Goal: Check status: Check status

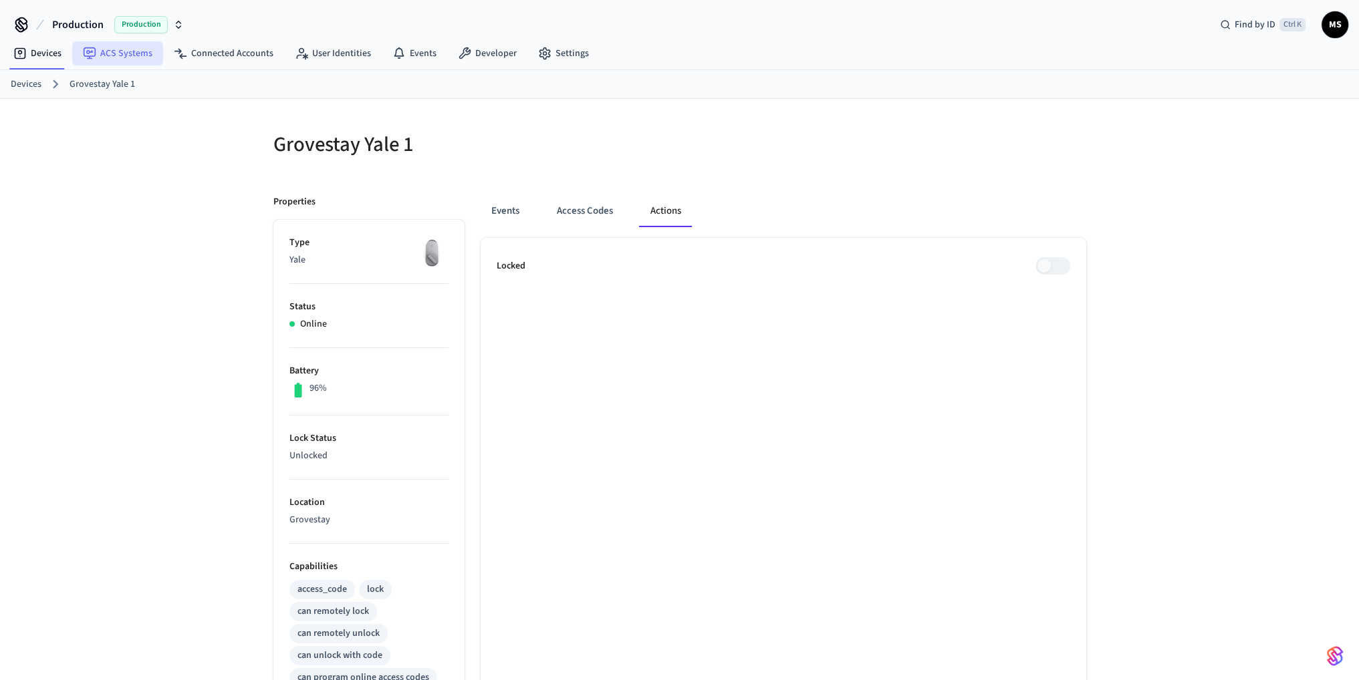
click at [110, 54] on link "ACS Systems" at bounding box center [117, 53] width 91 height 24
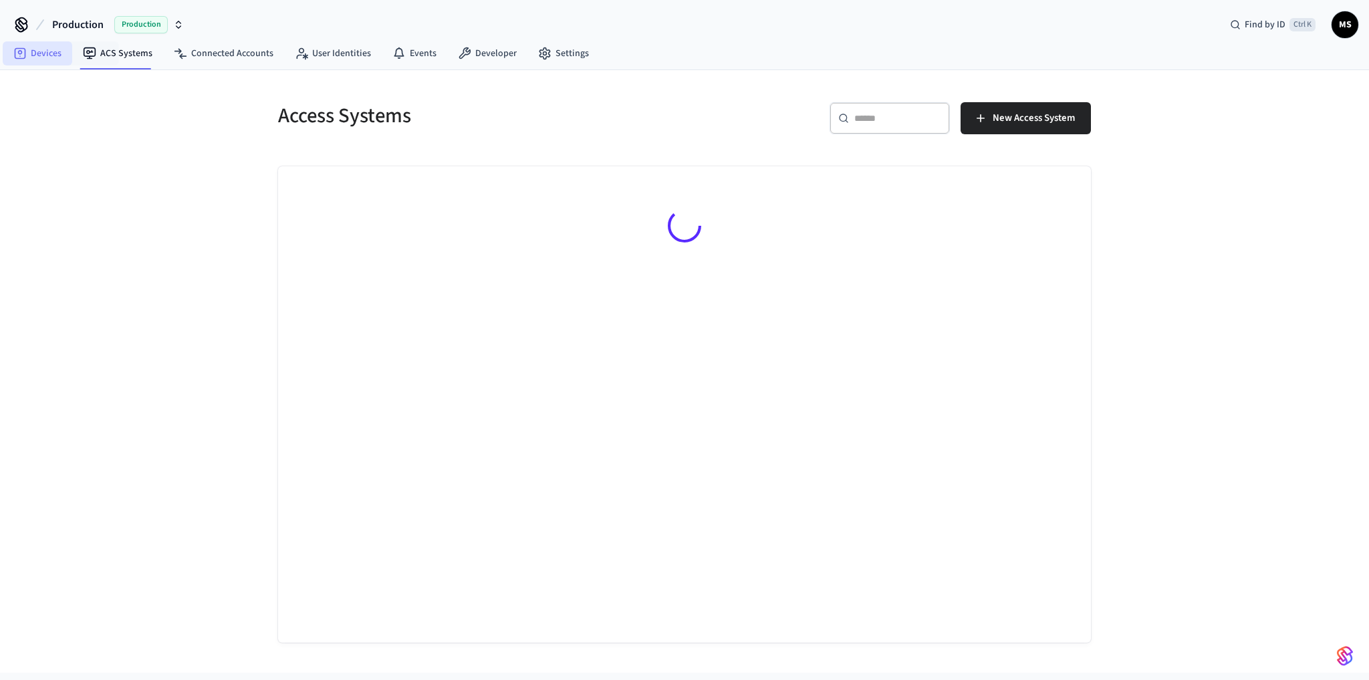
click at [59, 54] on link "Devices" at bounding box center [38, 53] width 70 height 24
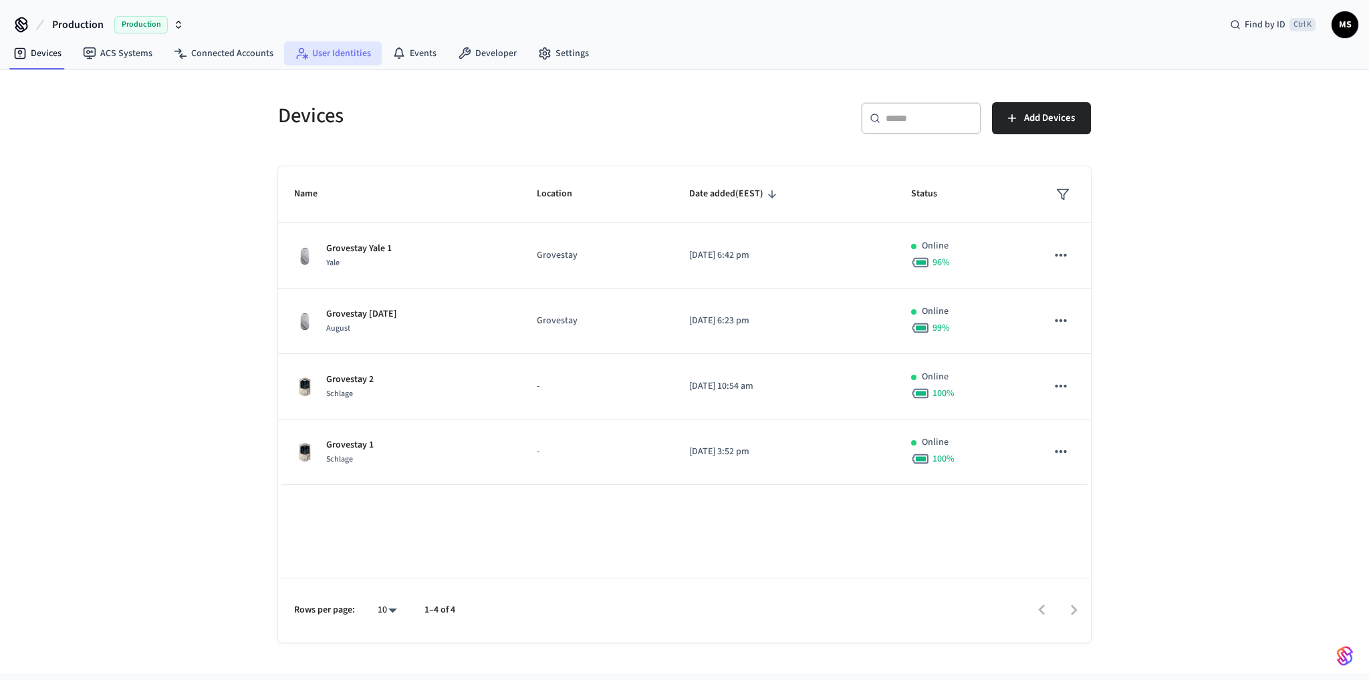
click at [359, 53] on link "User Identities" at bounding box center [333, 53] width 98 height 24
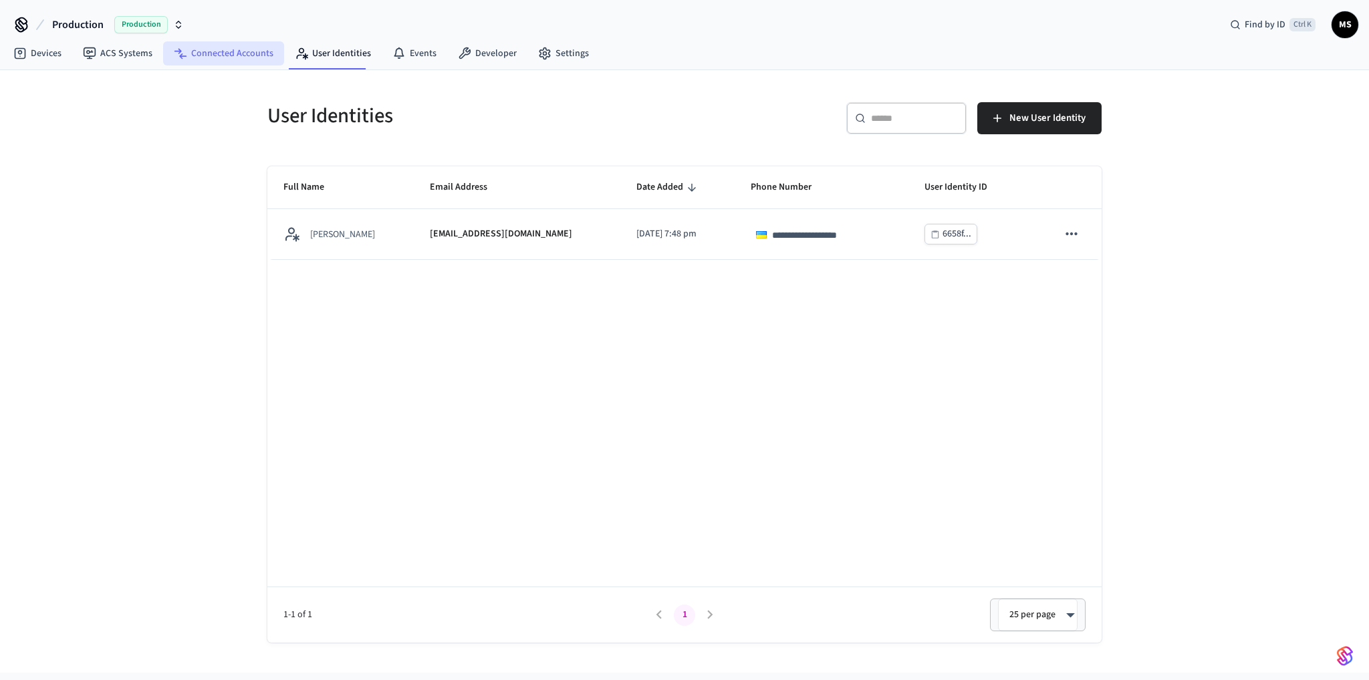
click at [255, 46] on link "Connected Accounts" at bounding box center [223, 53] width 121 height 24
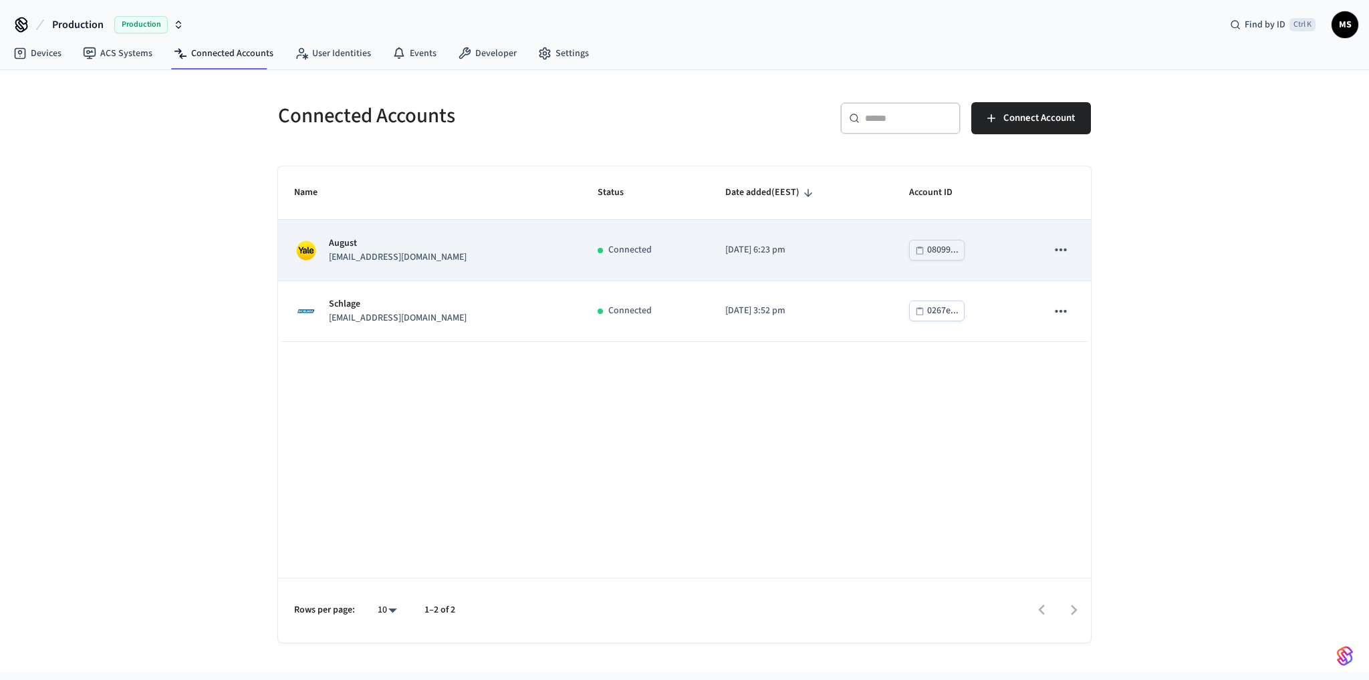
click at [623, 246] on p "Connected" at bounding box center [629, 250] width 43 height 14
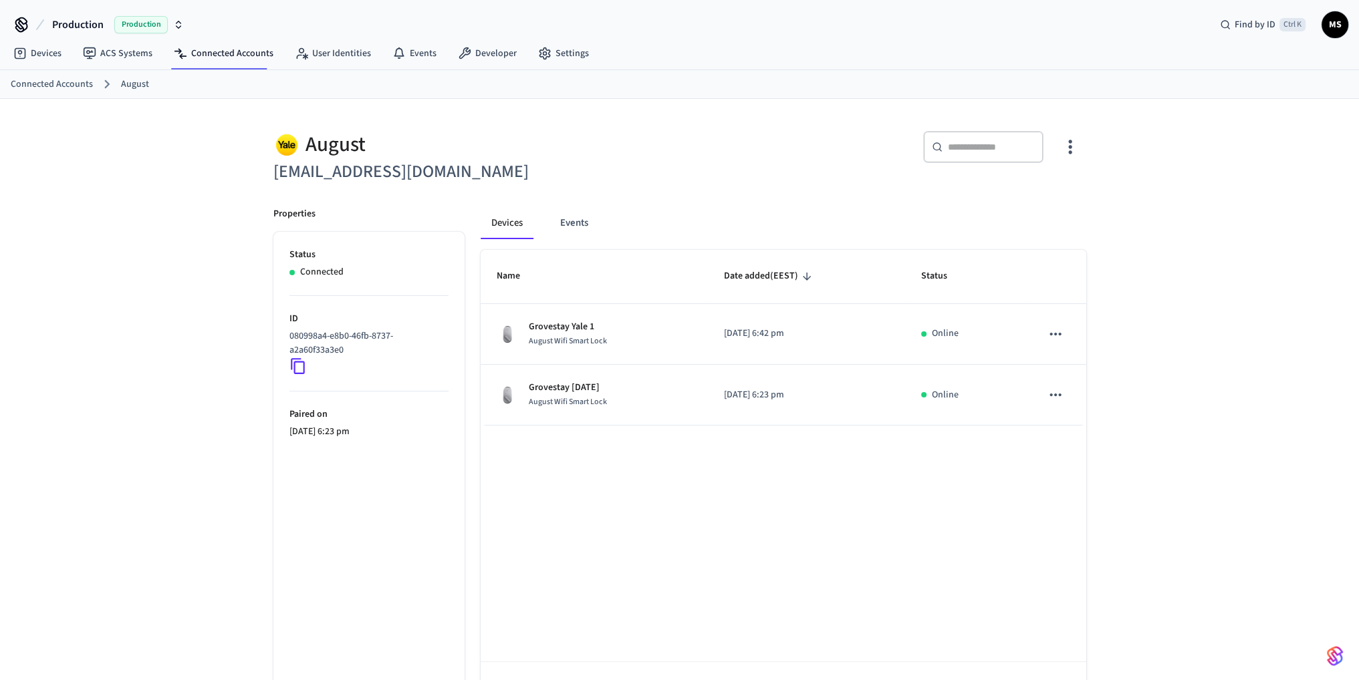
click at [1077, 144] on icon "button" at bounding box center [1070, 146] width 21 height 21
click at [1049, 195] on span "Sync Account" at bounding box center [1032, 201] width 54 height 13
click at [1223, 203] on div at bounding box center [684, 340] width 1369 height 680
click at [214, 66] on nav "Devices ACS Systems Connected Accounts User Identities Events Developer Settings" at bounding box center [301, 54] width 597 height 31
click at [219, 54] on link "Connected Accounts" at bounding box center [223, 53] width 121 height 24
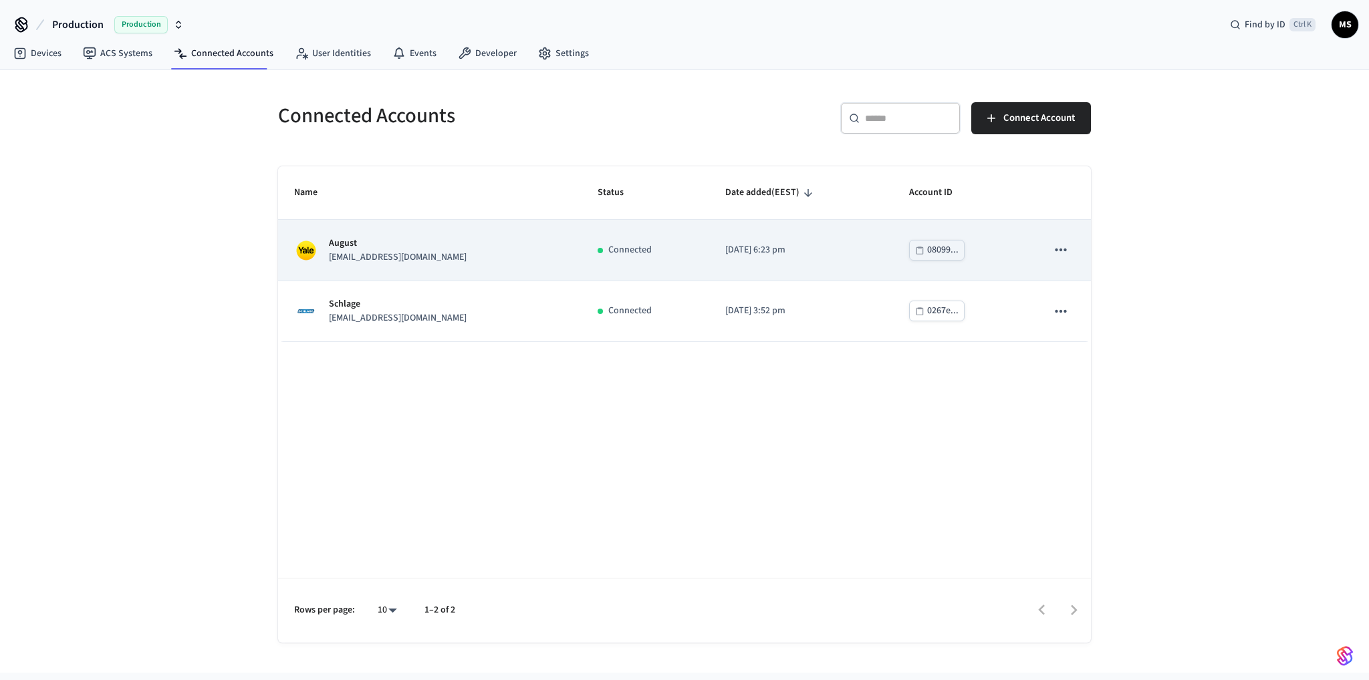
click at [491, 229] on td "August testsmartlocks@grovestay.com" at bounding box center [429, 250] width 303 height 61
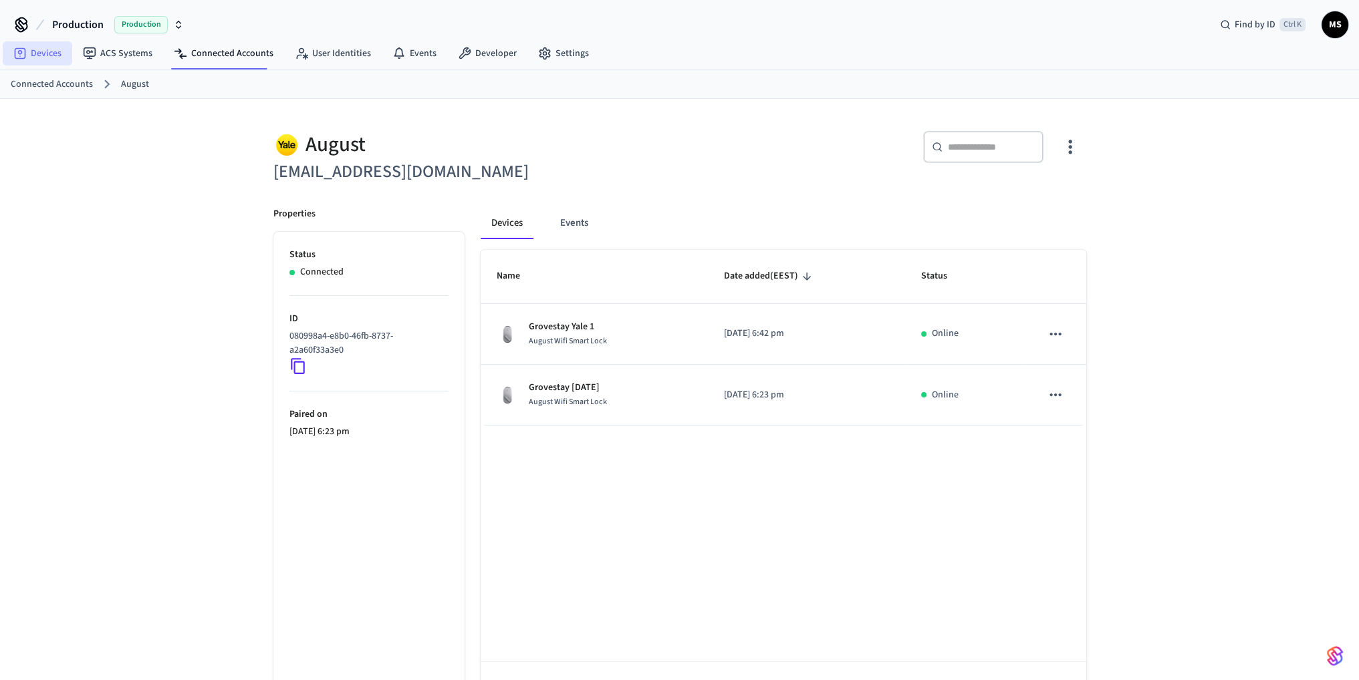
click at [49, 51] on link "Devices" at bounding box center [38, 53] width 70 height 24
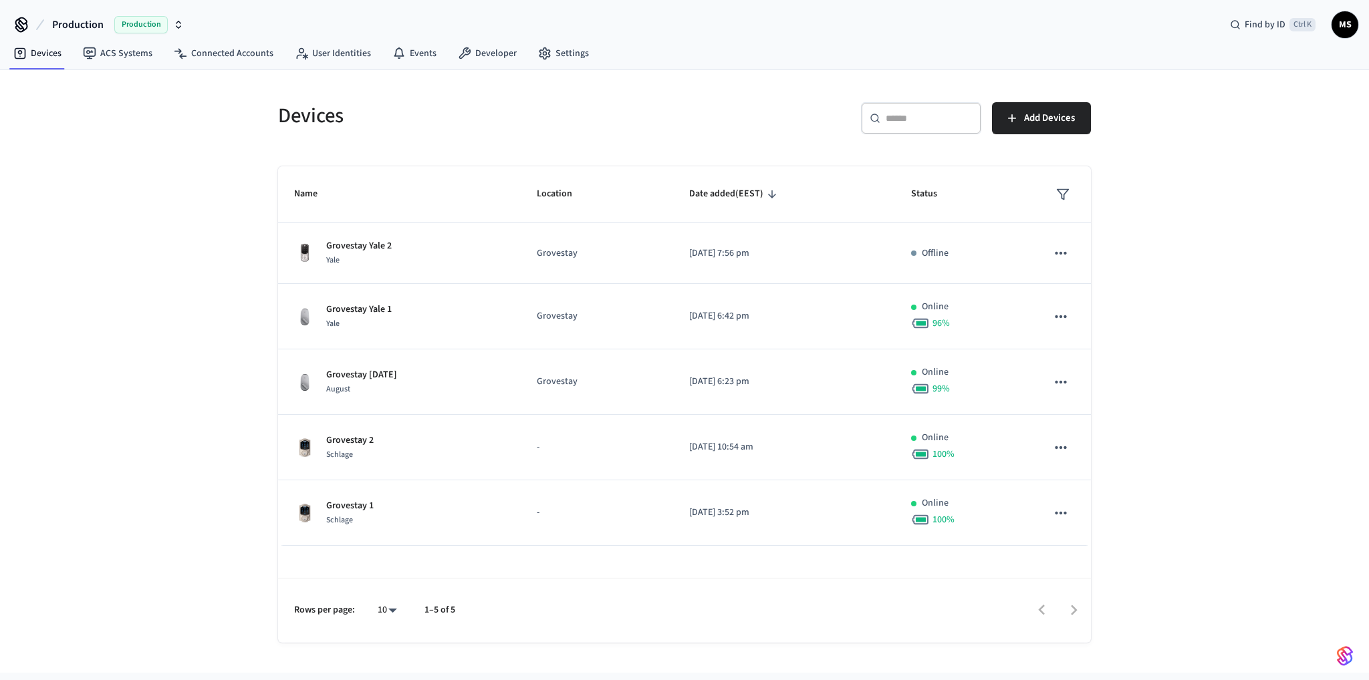
click at [1247, 257] on div "Devices ​ ​ Add Devices Name Location Date added (EEST) Status Grovestay Yale 2…" at bounding box center [684, 371] width 1369 height 603
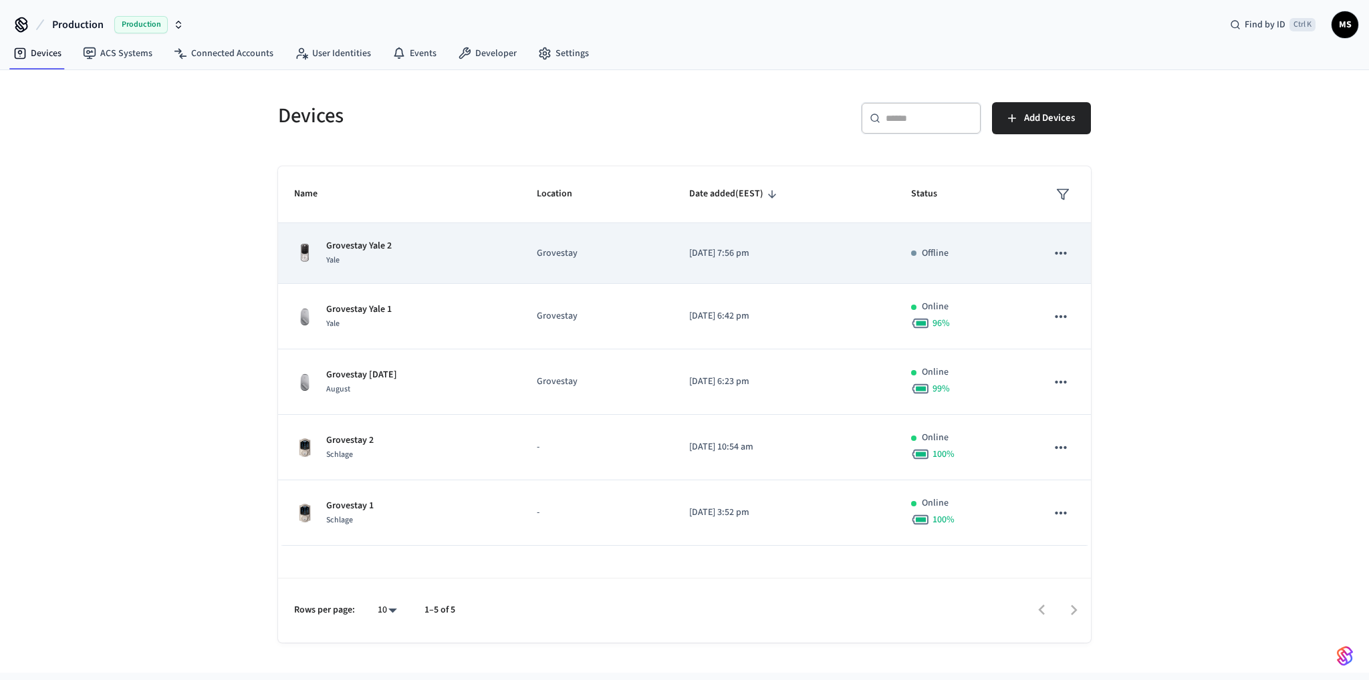
click at [636, 243] on td "Grovestay" at bounding box center [597, 253] width 152 height 61
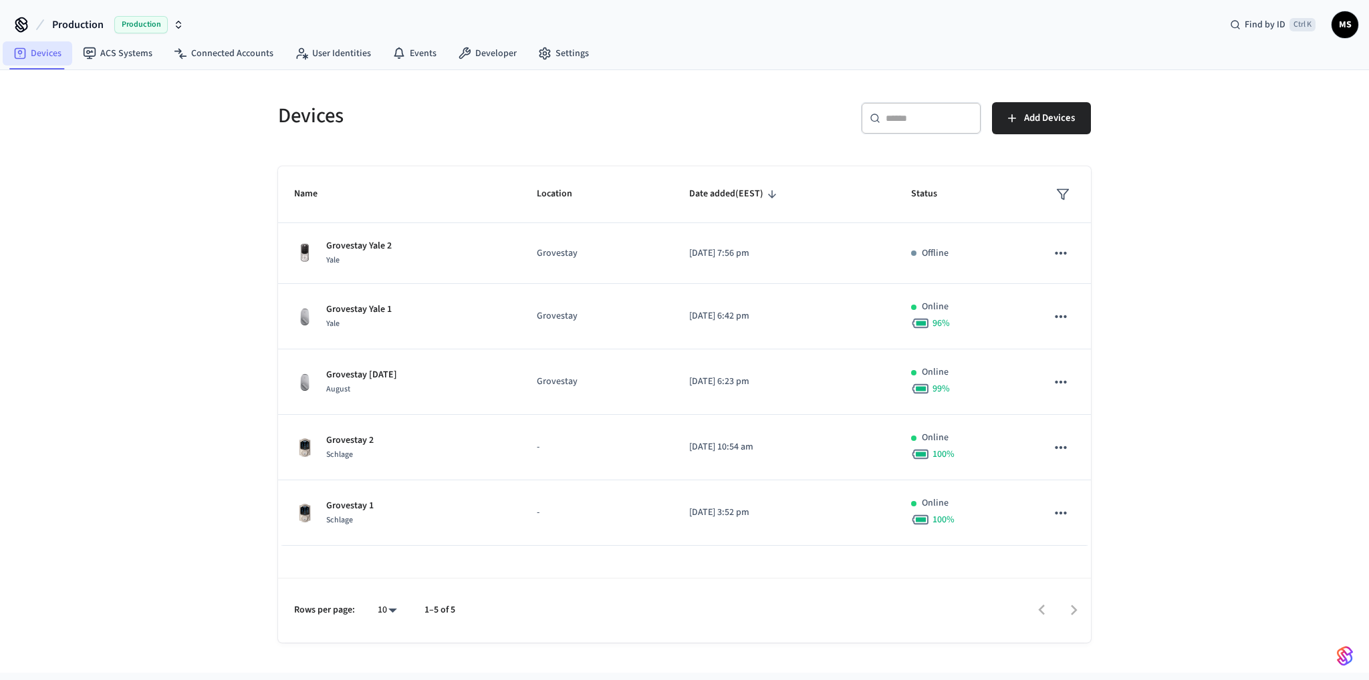
click at [45, 54] on link "Devices" at bounding box center [38, 53] width 70 height 24
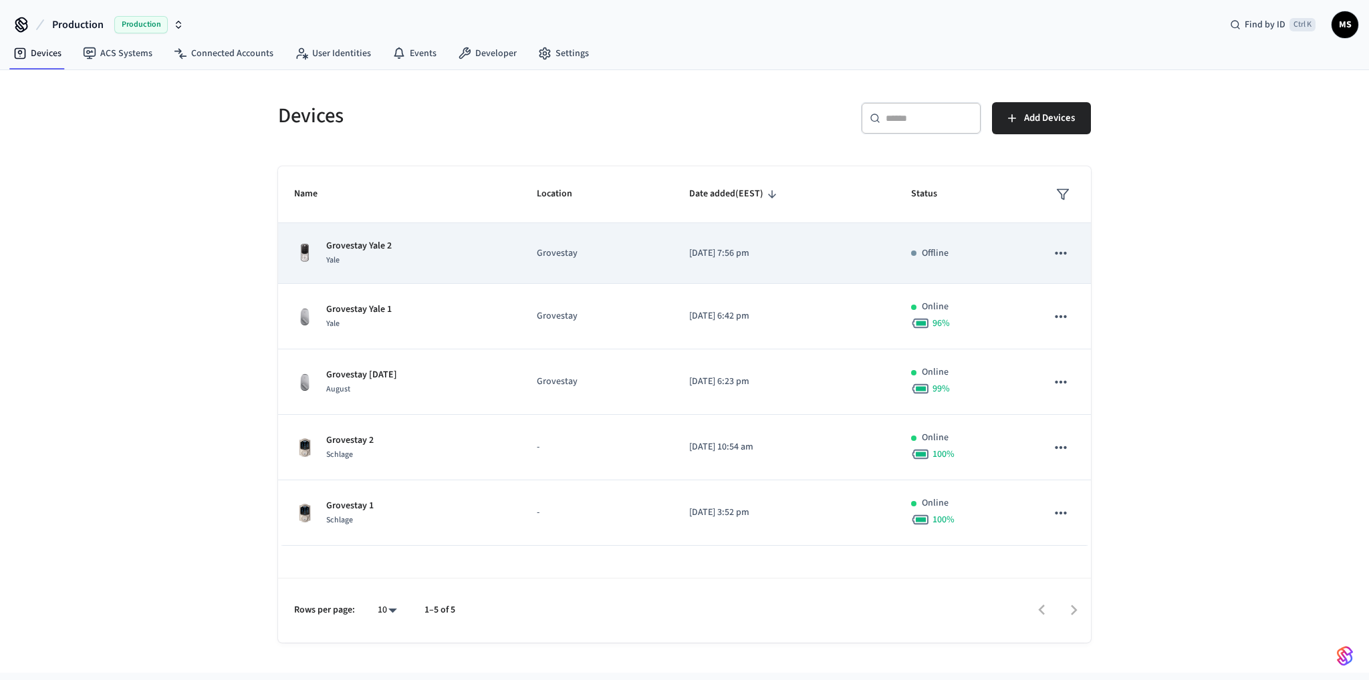
click at [997, 279] on td "Offline" at bounding box center [963, 253] width 136 height 61
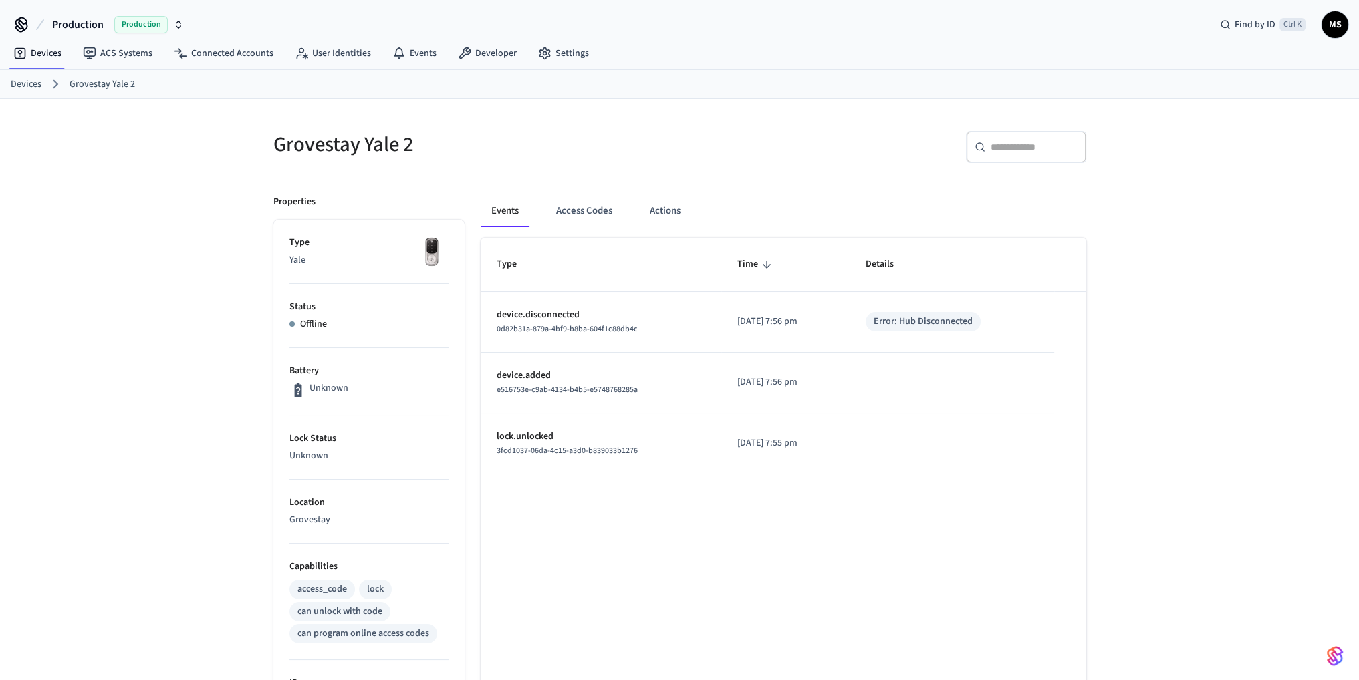
click at [737, 319] on p "[DATE] 7:56 pm" at bounding box center [785, 322] width 96 height 14
click at [602, 314] on p "device.disconnected" at bounding box center [601, 315] width 209 height 14
click at [599, 211] on button "Access Codes" at bounding box center [584, 211] width 78 height 32
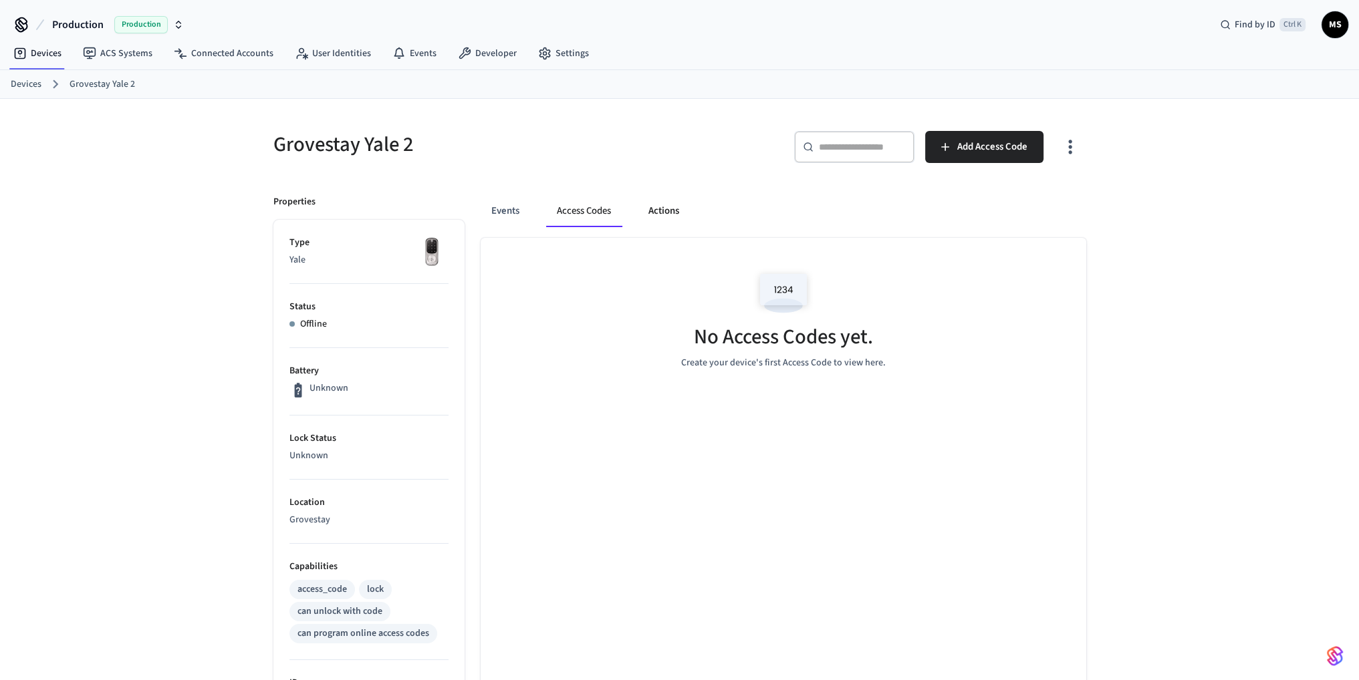
click at [674, 209] on button "Actions" at bounding box center [664, 211] width 52 height 32
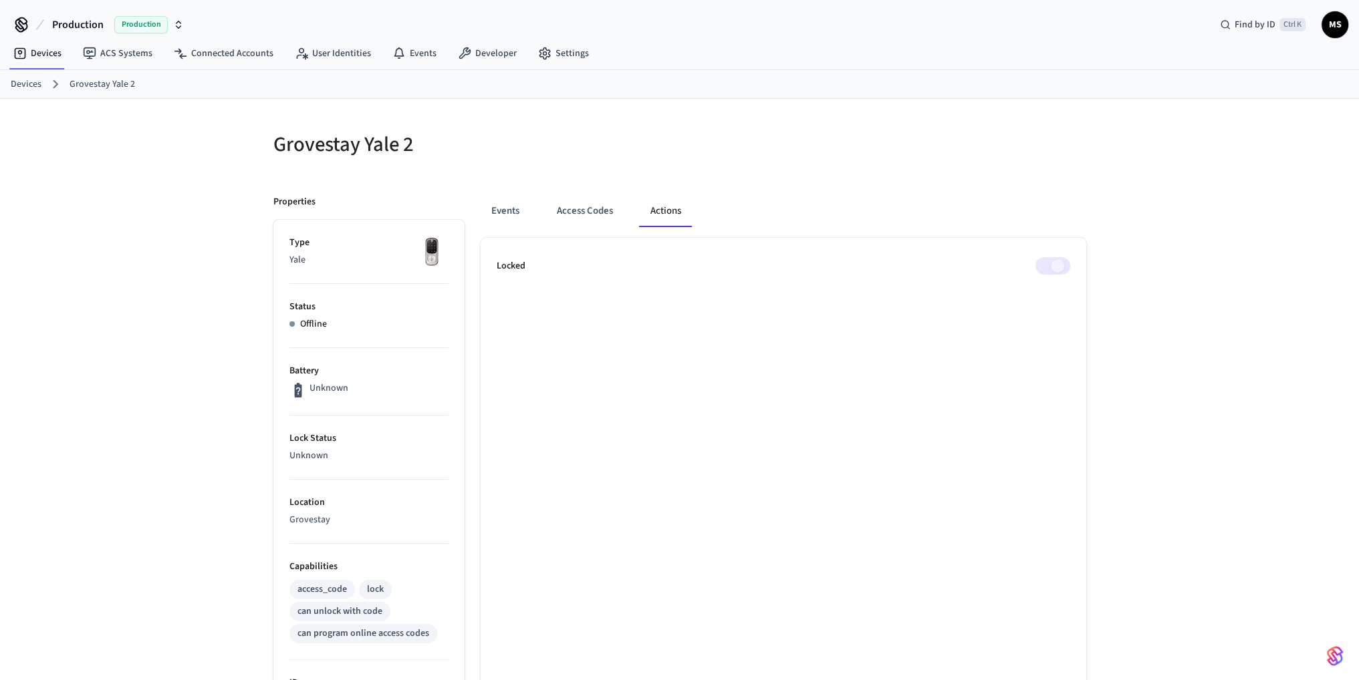
click at [1048, 265] on span at bounding box center [1052, 265] width 35 height 17
drag, startPoint x: 1059, startPoint y: 265, endPoint x: 759, endPoint y: 239, distance: 300.5
click at [1054, 263] on span at bounding box center [1052, 265] width 35 height 17
click at [510, 211] on button "Events" at bounding box center [505, 211] width 49 height 32
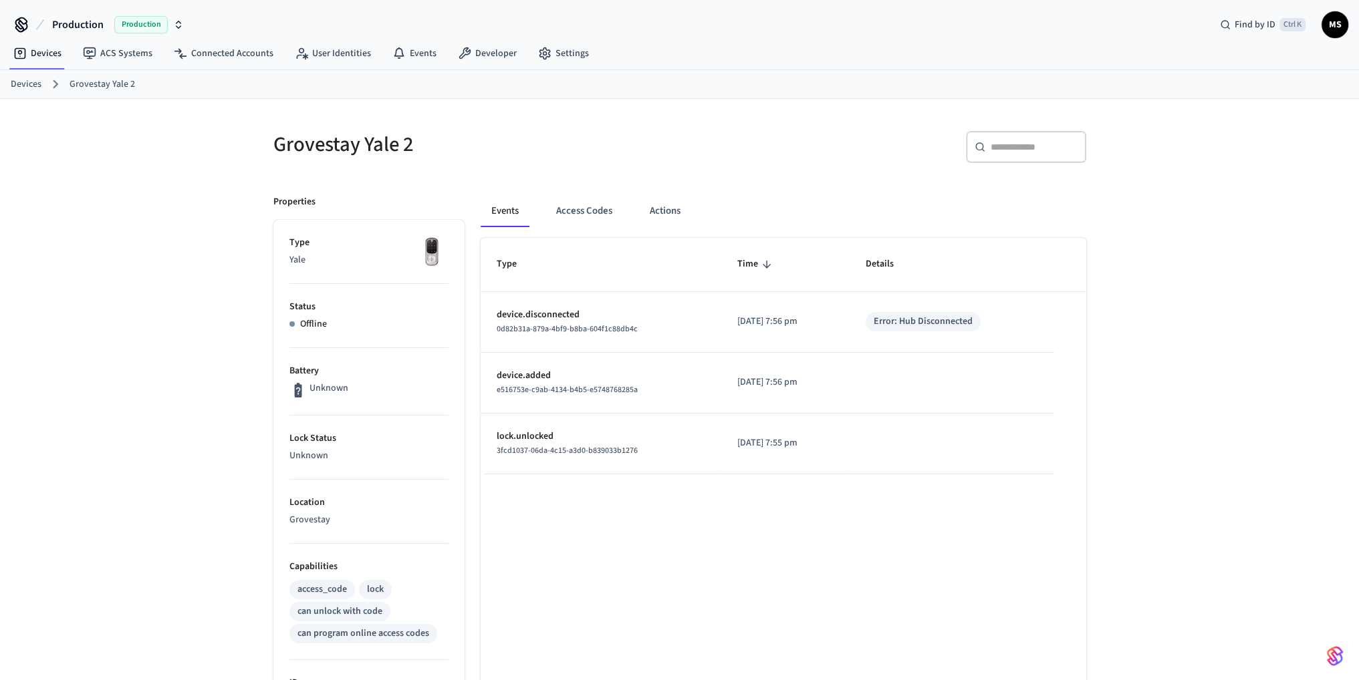
click at [744, 323] on p "[DATE] 7:56 pm" at bounding box center [785, 322] width 96 height 14
click at [640, 378] on p "device.added" at bounding box center [601, 376] width 209 height 14
click at [56, 55] on link "Devices" at bounding box center [38, 53] width 70 height 24
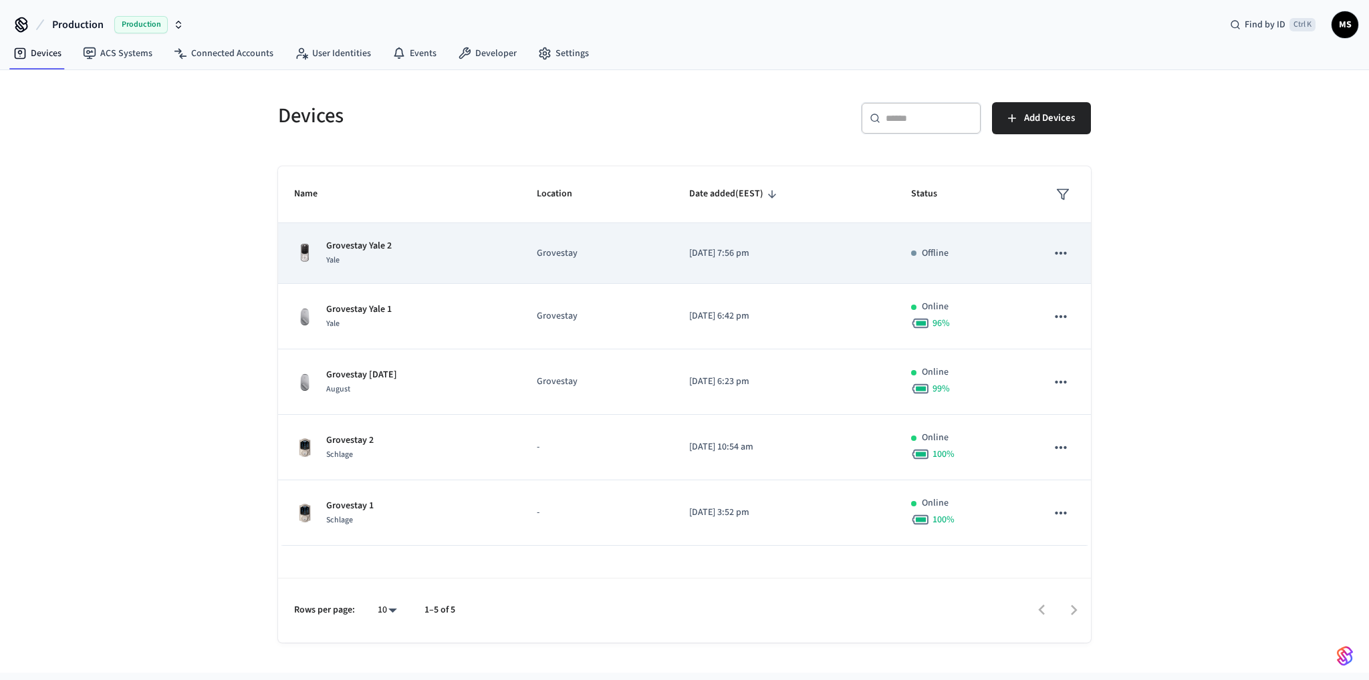
click at [799, 244] on td "[DATE] 7:56 pm" at bounding box center [784, 253] width 222 height 61
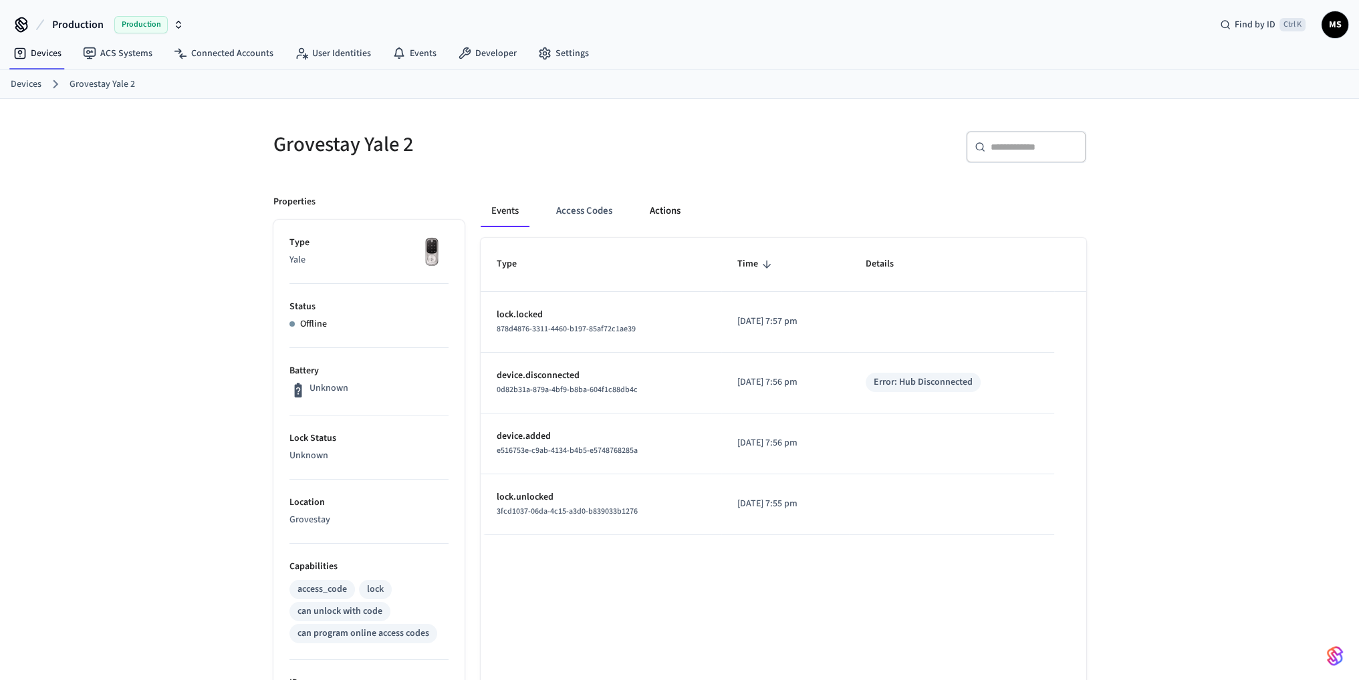
click at [650, 209] on button "Actions" at bounding box center [665, 211] width 52 height 32
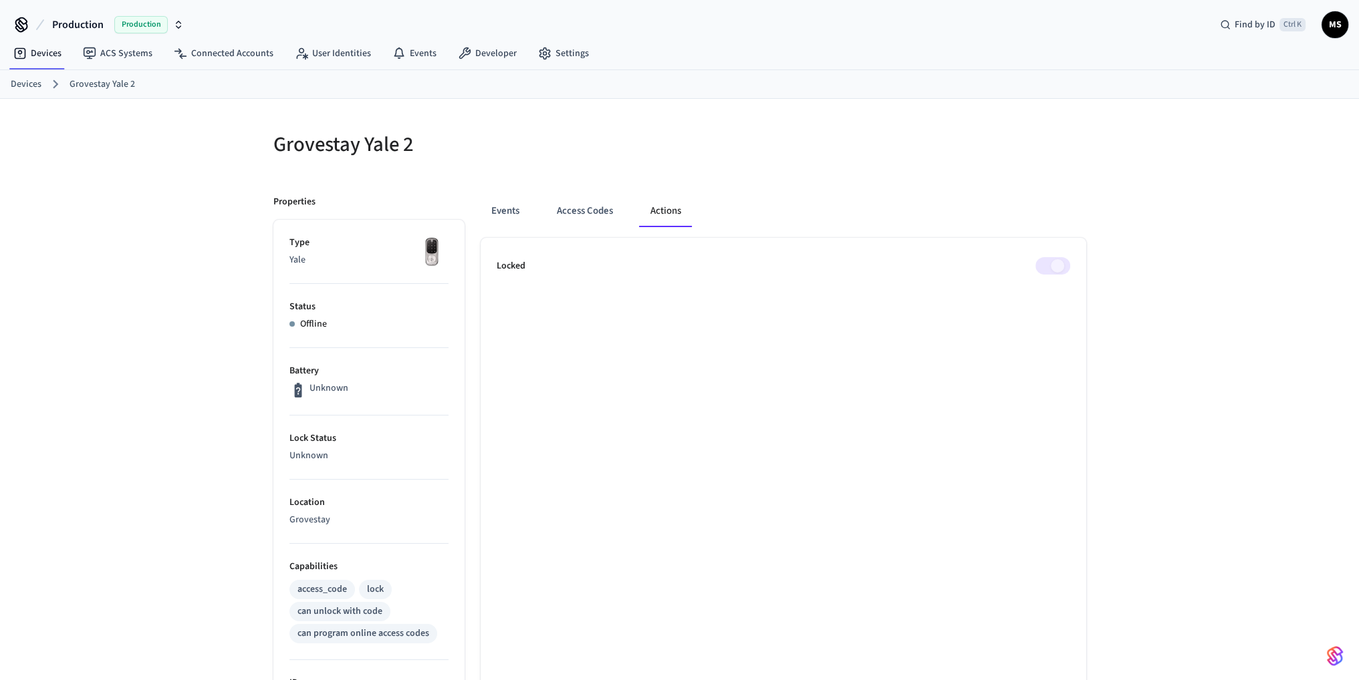
click at [1043, 261] on span at bounding box center [1052, 265] width 35 height 17
click at [45, 51] on link "Devices" at bounding box center [38, 53] width 70 height 24
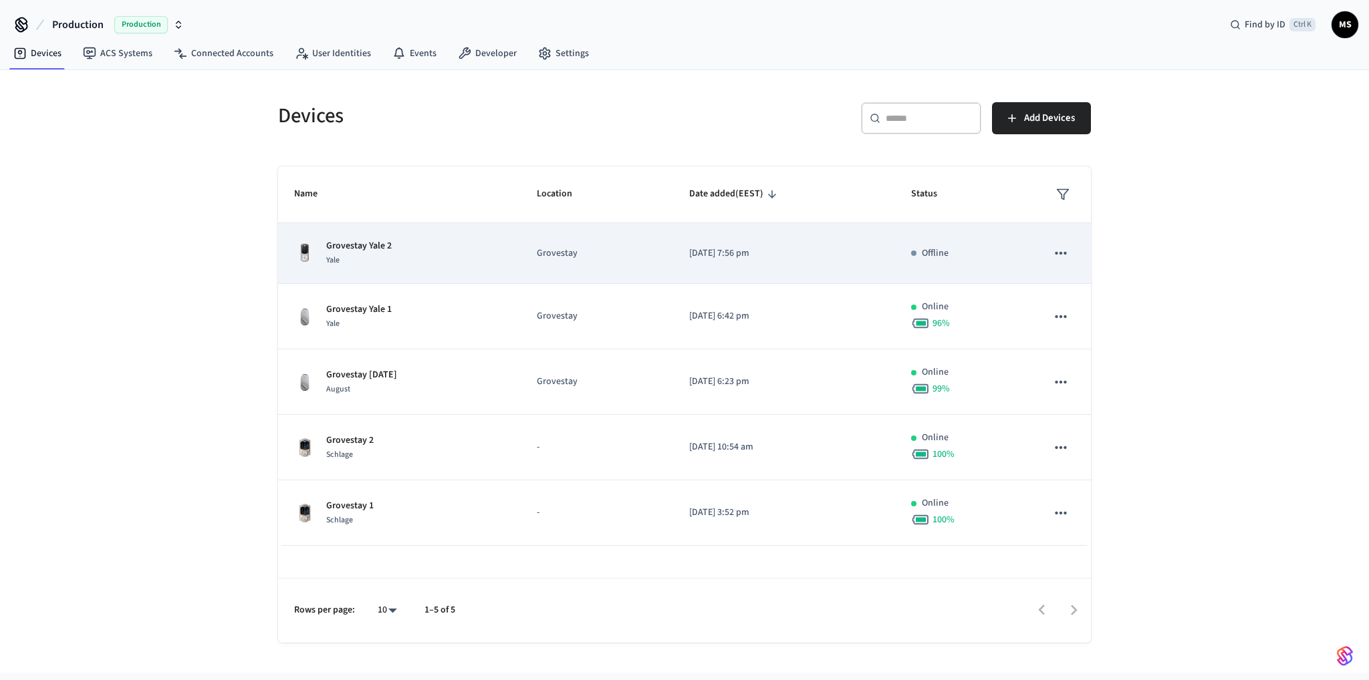
click at [785, 245] on td "[DATE] 7:56 pm" at bounding box center [784, 253] width 222 height 61
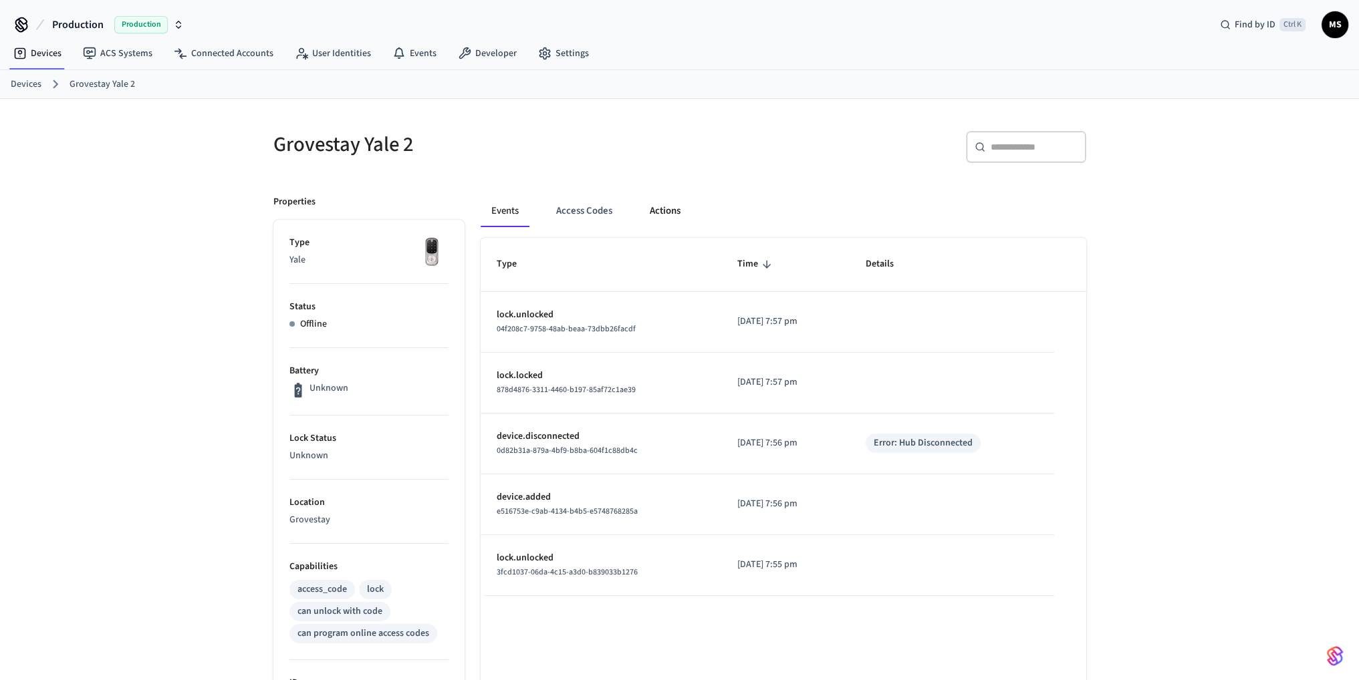
click at [683, 215] on button "Actions" at bounding box center [665, 211] width 52 height 32
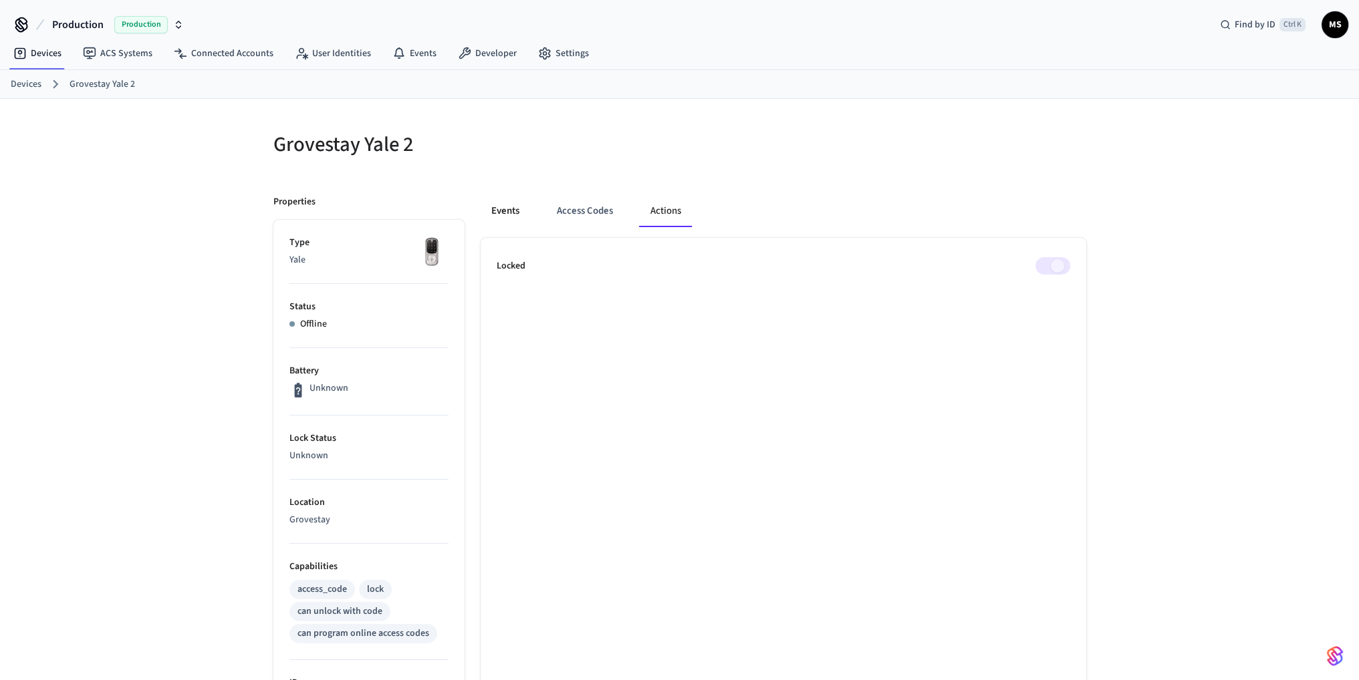
click at [513, 200] on button "Events" at bounding box center [505, 211] width 49 height 32
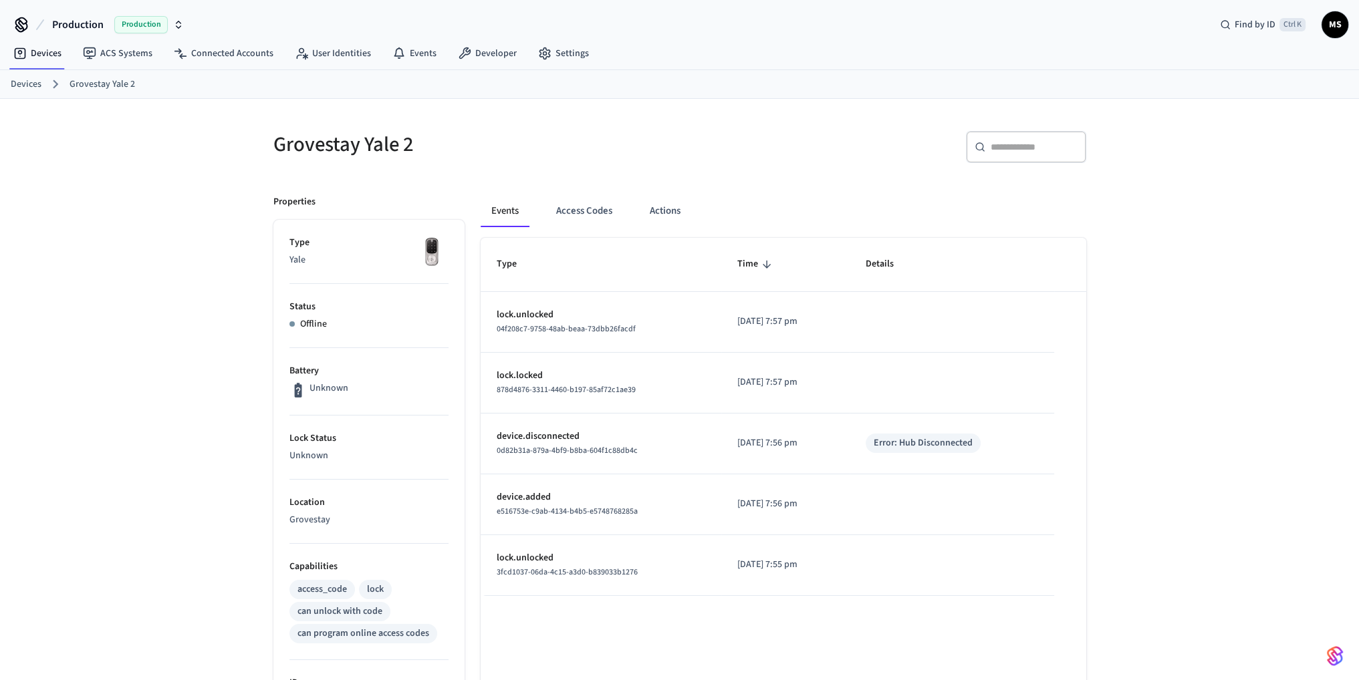
click at [929, 445] on div "Error: Hub Disconnected" at bounding box center [923, 444] width 99 height 14
click at [973, 447] on div "Error: Hub Disconnected" at bounding box center [923, 444] width 99 height 14
click at [760, 438] on p "[DATE] 7:56 pm" at bounding box center [785, 444] width 96 height 14
click at [539, 453] on span "0d82b31a-879a-4bf9-b8ba-604f1c88db4c" at bounding box center [567, 450] width 141 height 11
drag, startPoint x: 914, startPoint y: 445, endPoint x: 987, endPoint y: 443, distance: 72.2
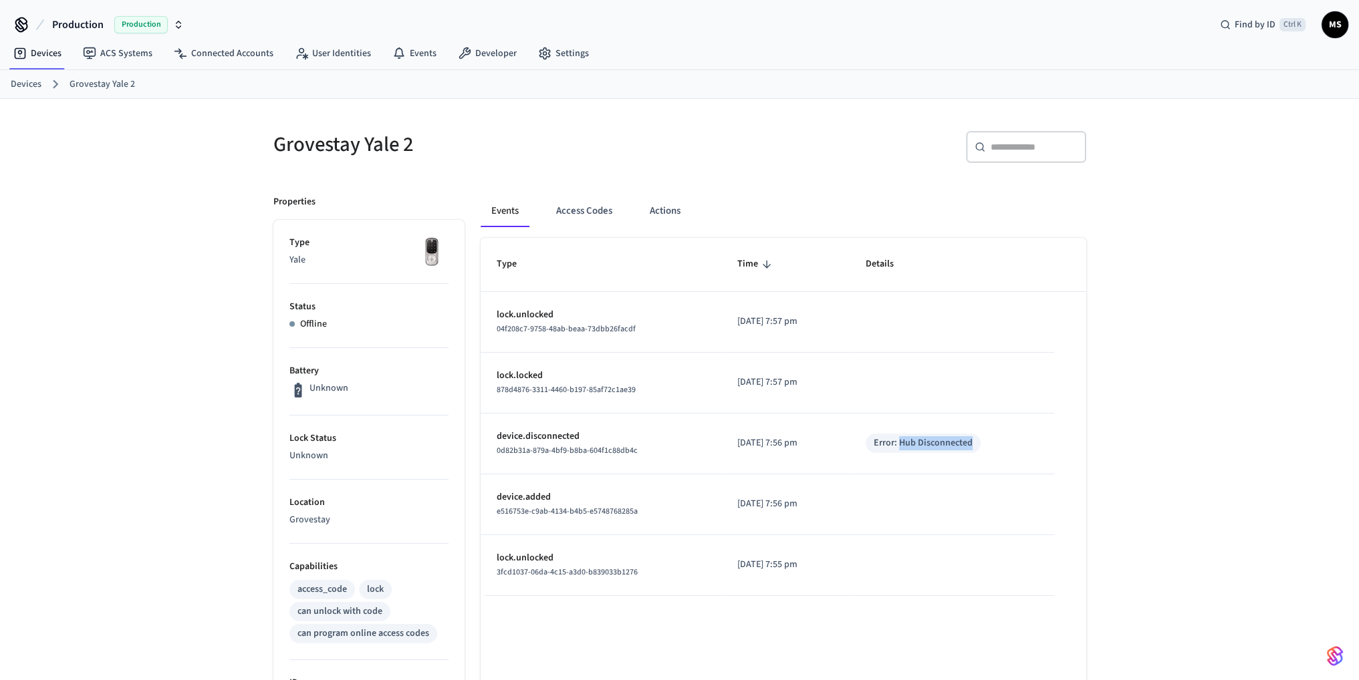
click at [981, 443] on div "Error: Hub Disconnected" at bounding box center [923, 443] width 115 height 19
copy div "Hub Disconnected"
click at [246, 53] on link "Connected Accounts" at bounding box center [223, 53] width 121 height 24
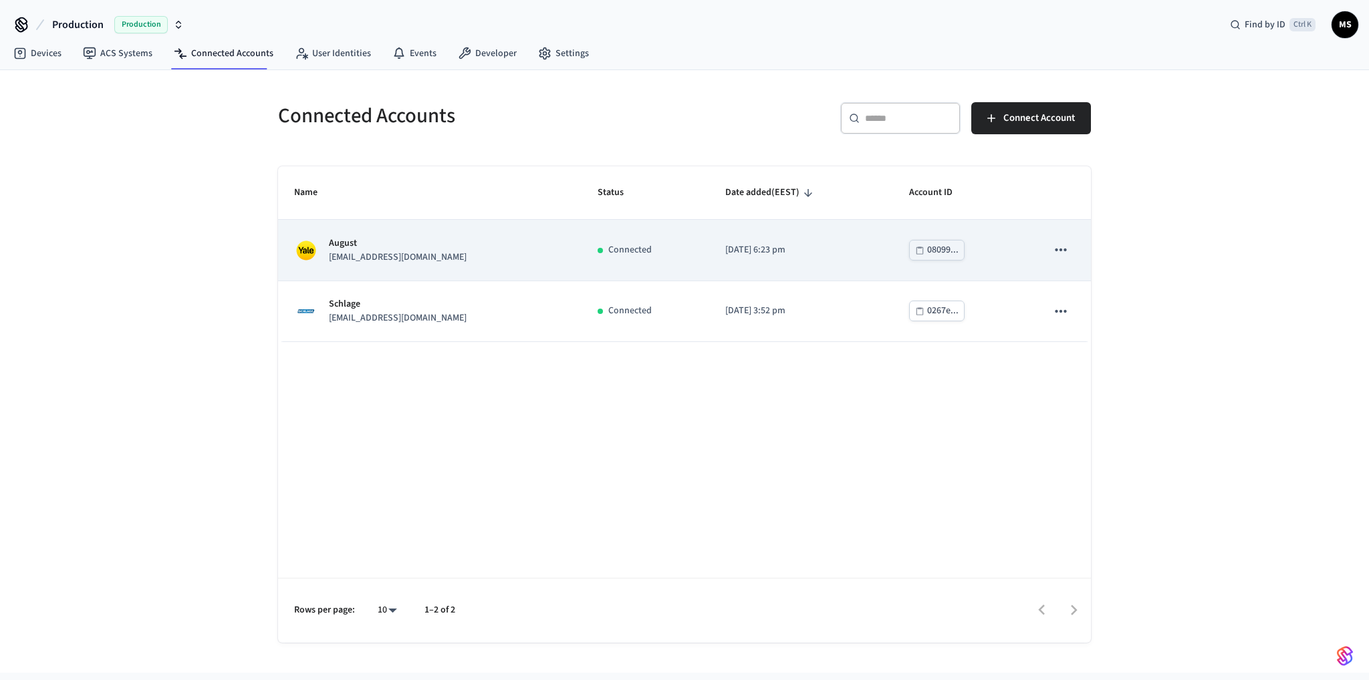
click at [562, 259] on td "August testsmartlocks@grovestay.com" at bounding box center [429, 250] width 303 height 61
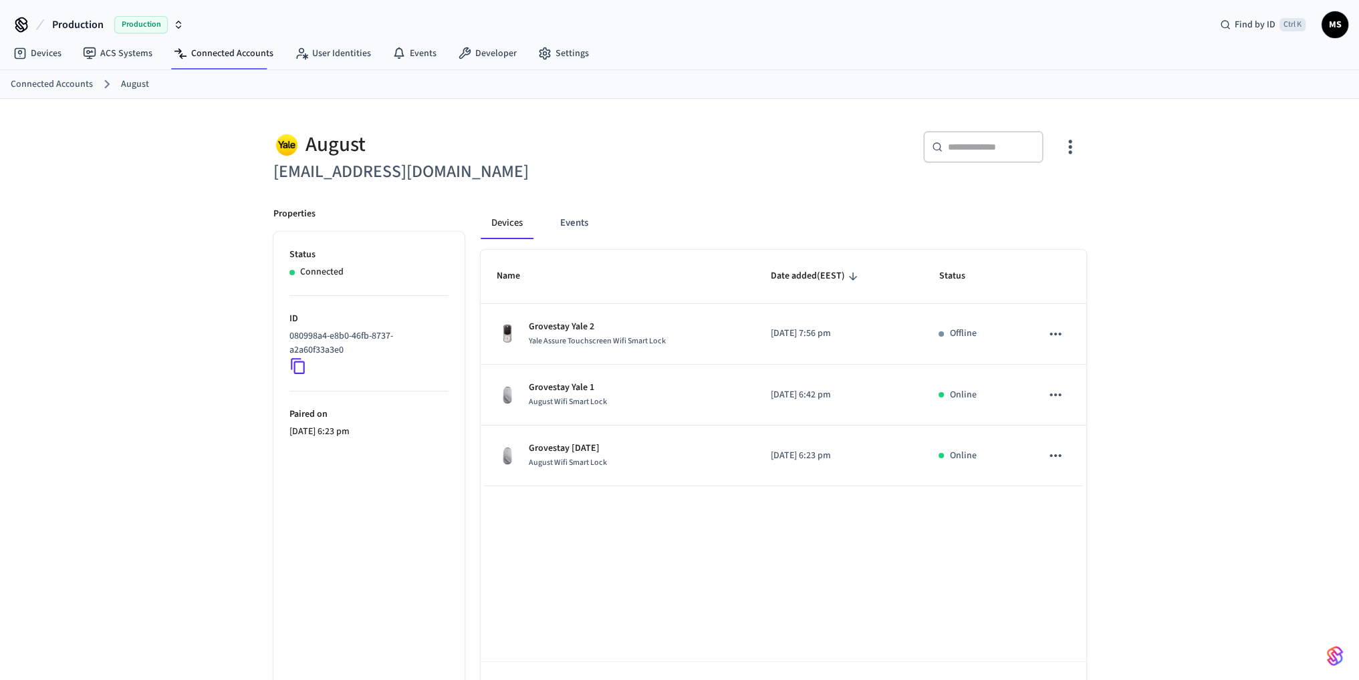
click at [1090, 150] on div "August testsmartlocks@grovestay.com ​ ​ Properties Status Connected ID 080998a4…" at bounding box center [680, 421] width 834 height 612
click at [1095, 148] on div "August testsmartlocks@grovestay.com ​ ​ Properties Status Connected ID 080998a4…" at bounding box center [680, 421] width 834 height 612
click at [1067, 148] on icon "button" at bounding box center [1070, 146] width 21 height 21
click at [1042, 199] on span "Sync Account" at bounding box center [1032, 201] width 54 height 13
click at [690, 160] on div at bounding box center [684, 340] width 1369 height 680
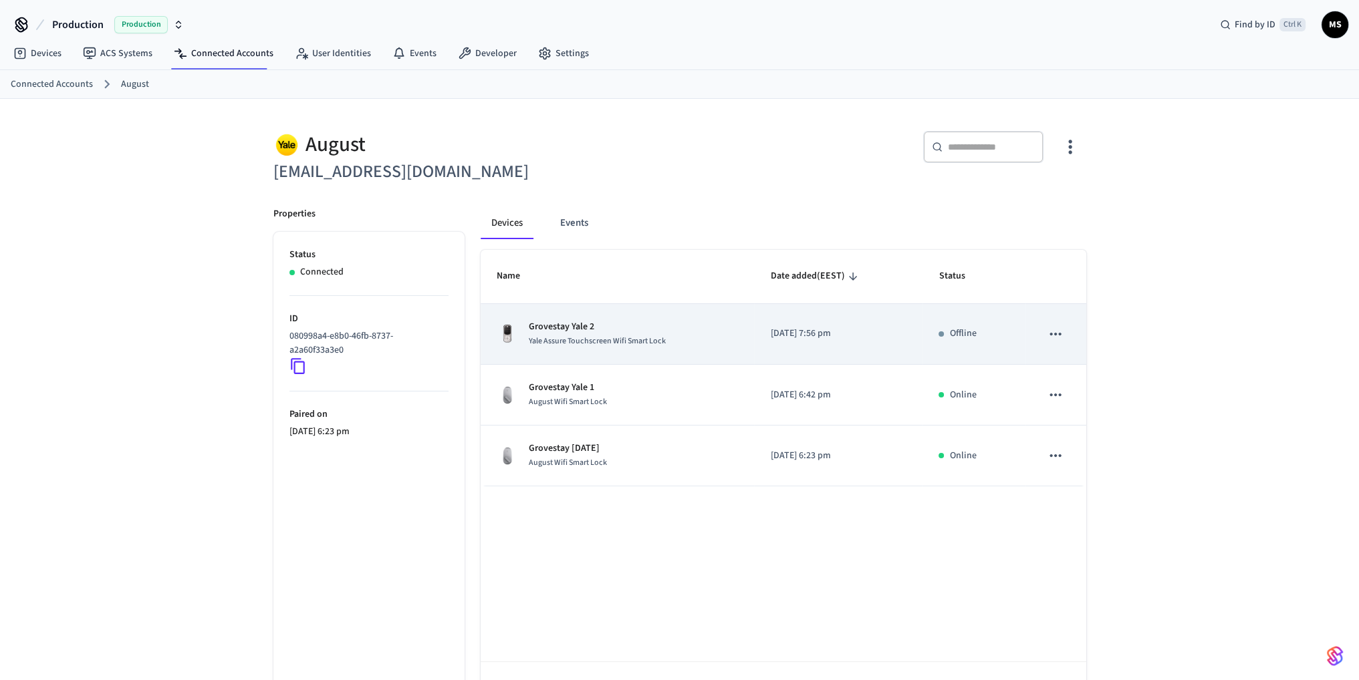
click at [695, 336] on div "Grovestay Yale 2 Yale Assure Touchscreen Wifi Smart Lock" at bounding box center [618, 334] width 242 height 28
click at [711, 334] on div "Grovestay Yale 2 Yale Assure Touchscreen Wifi Smart Lock" at bounding box center [618, 334] width 242 height 28
click at [1054, 338] on icon "sticky table" at bounding box center [1055, 334] width 17 height 17
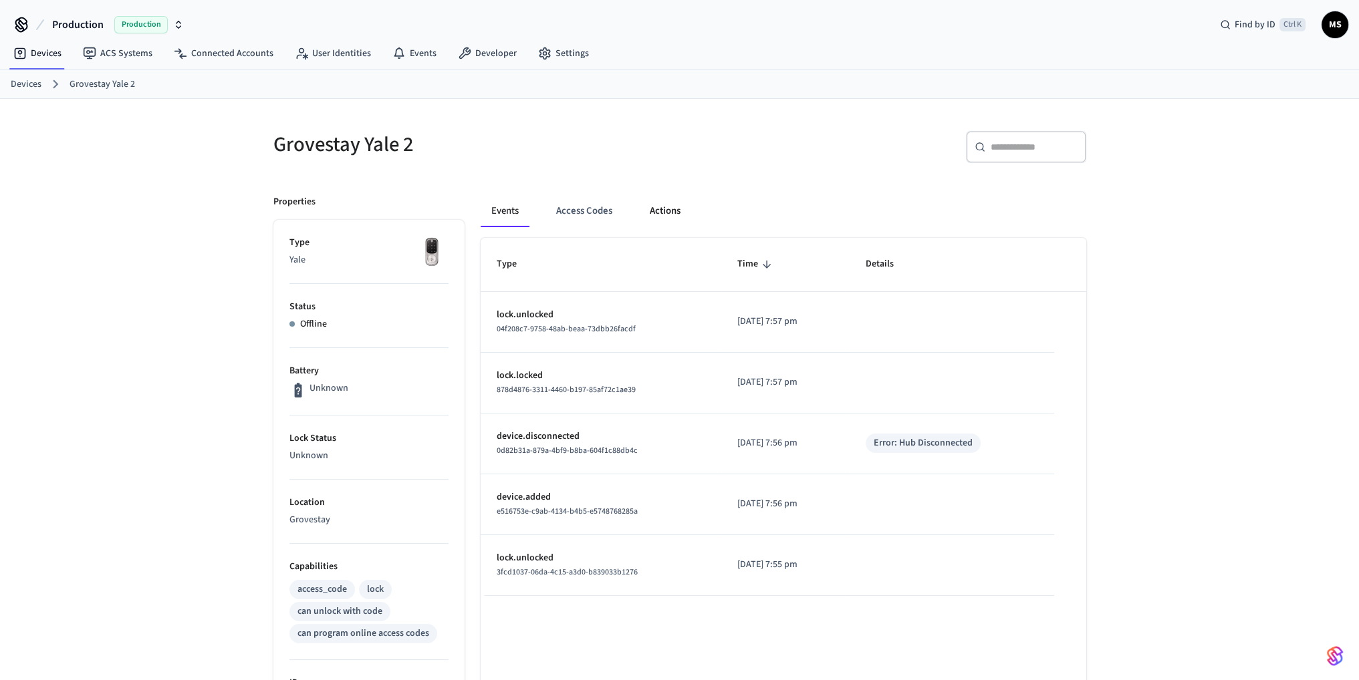
click at [688, 212] on button "Actions" at bounding box center [665, 211] width 52 height 32
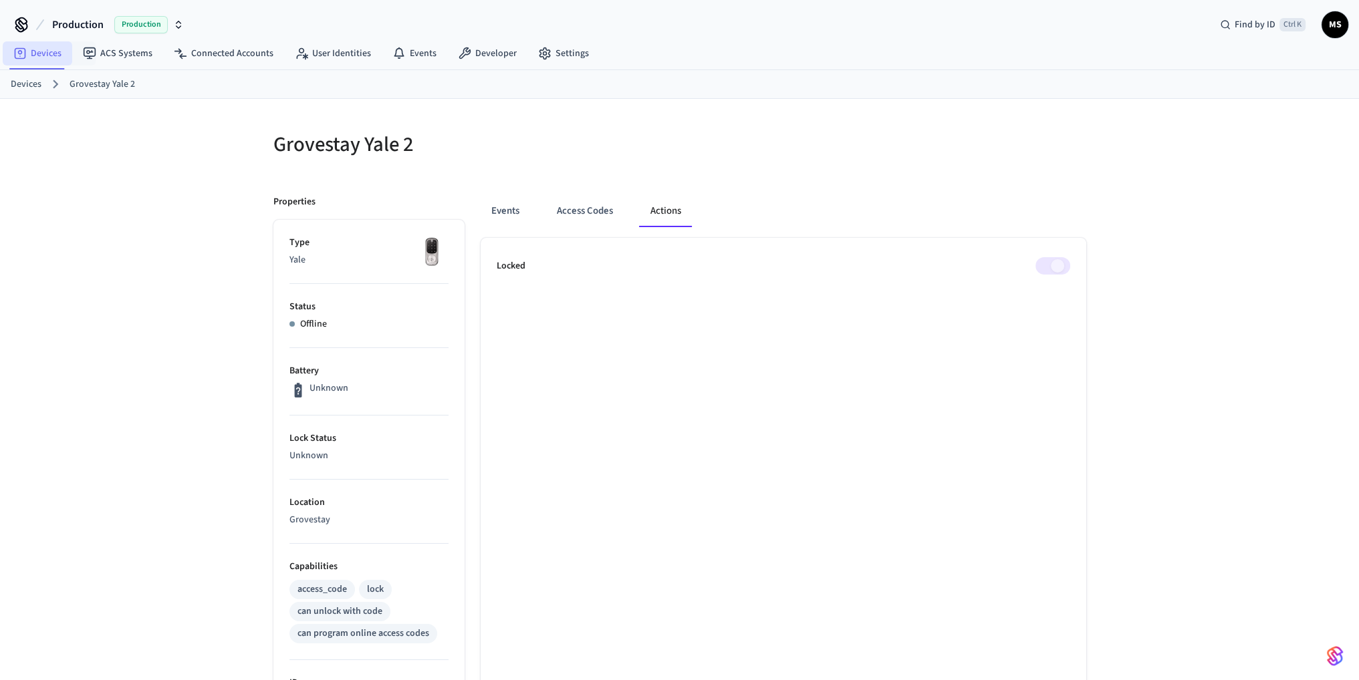
click at [41, 46] on link "Devices" at bounding box center [38, 53] width 70 height 24
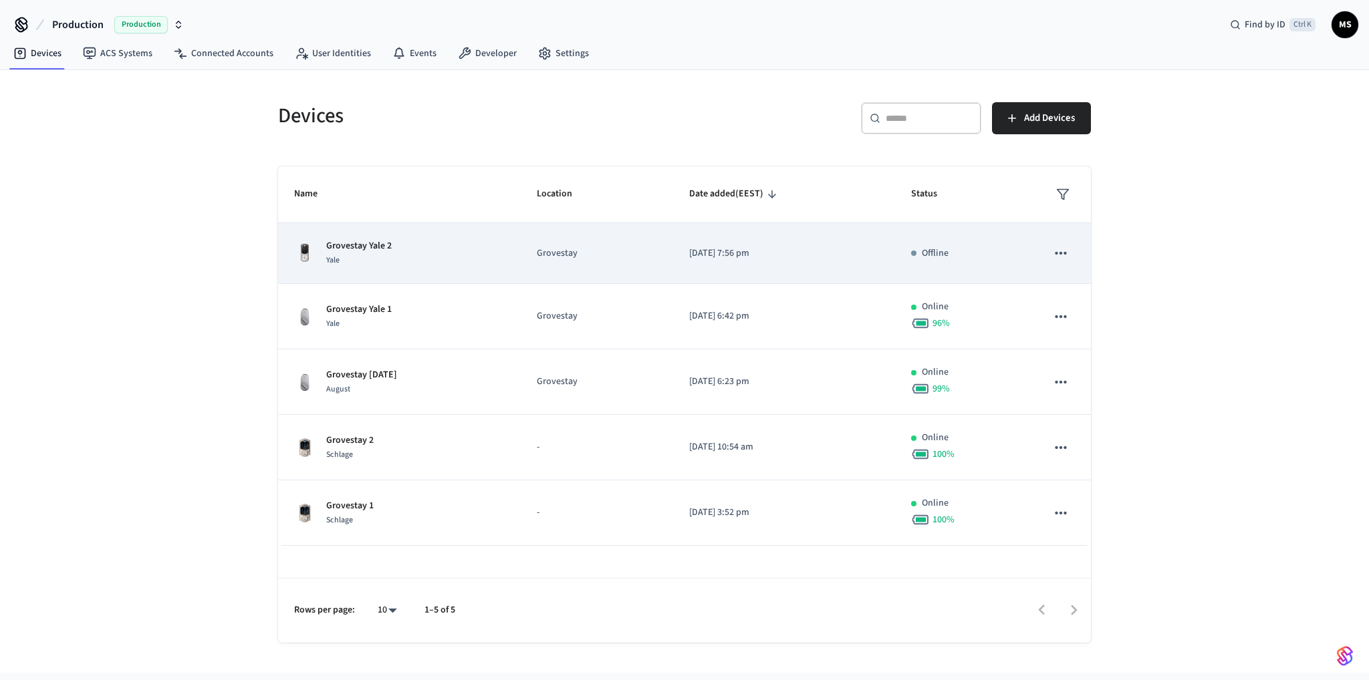
click at [471, 265] on div "Grovestay Yale 2 Yale" at bounding box center [399, 253] width 211 height 28
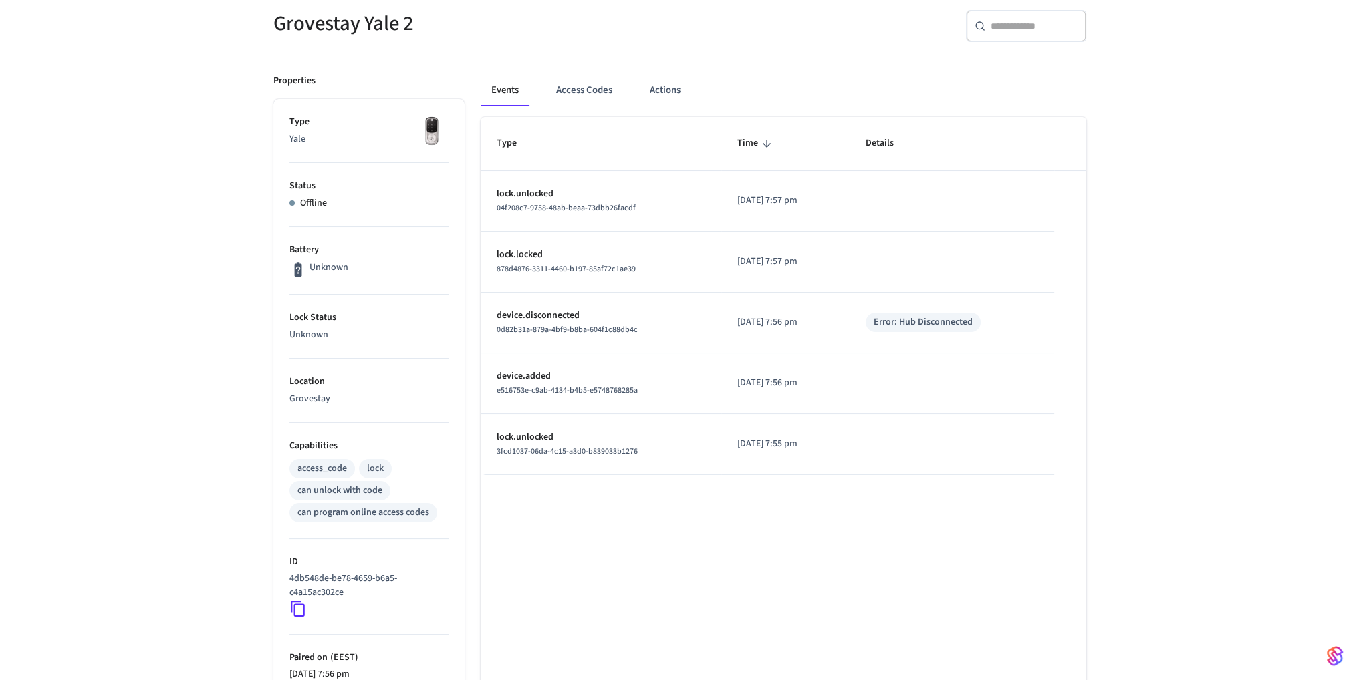
scroll to position [329, 0]
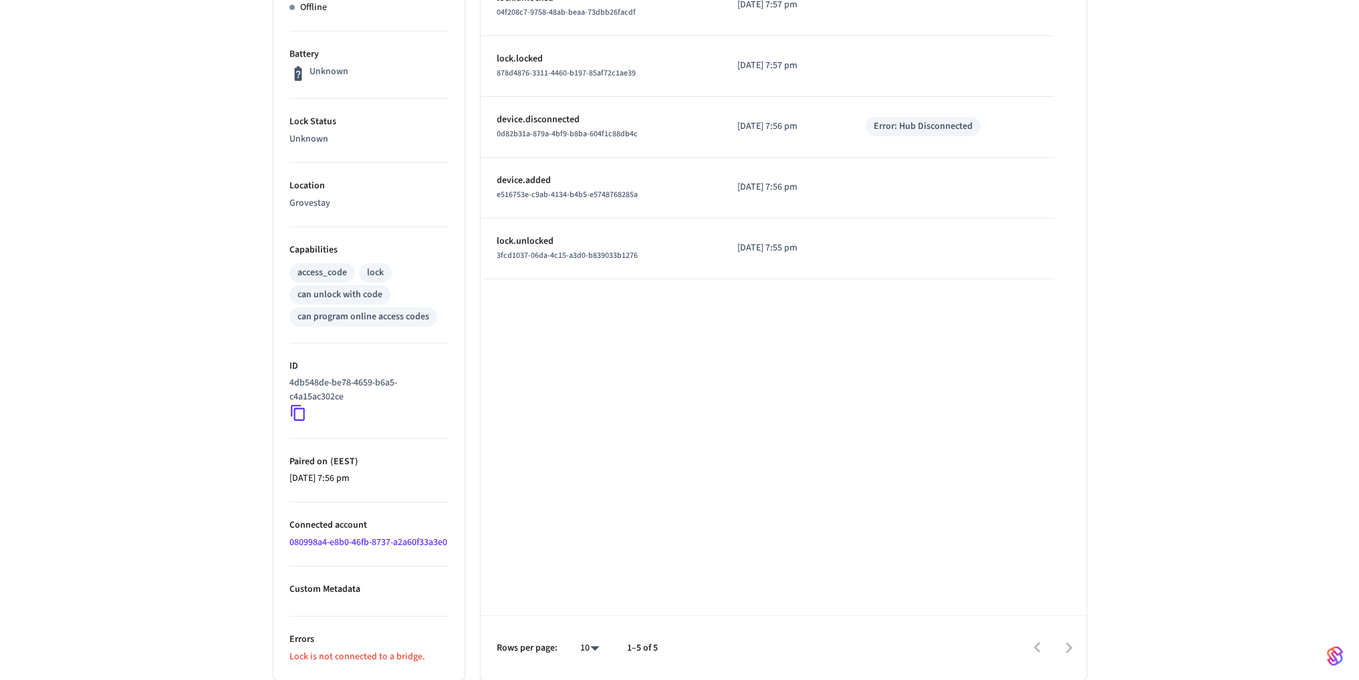
click at [352, 650] on p "Lock is not connected to a bridge." at bounding box center [368, 657] width 159 height 14
click at [406, 650] on p "Lock is not connected to a bridge." at bounding box center [368, 657] width 159 height 14
drag, startPoint x: 424, startPoint y: 654, endPoint x: 283, endPoint y: 654, distance: 141.0
click at [283, 654] on ul "Type Yale Status Offline Battery Unknown Lock Status Unknown Location Grovestay…" at bounding box center [368, 291] width 191 height 777
click at [295, 404] on icon at bounding box center [297, 412] width 17 height 17
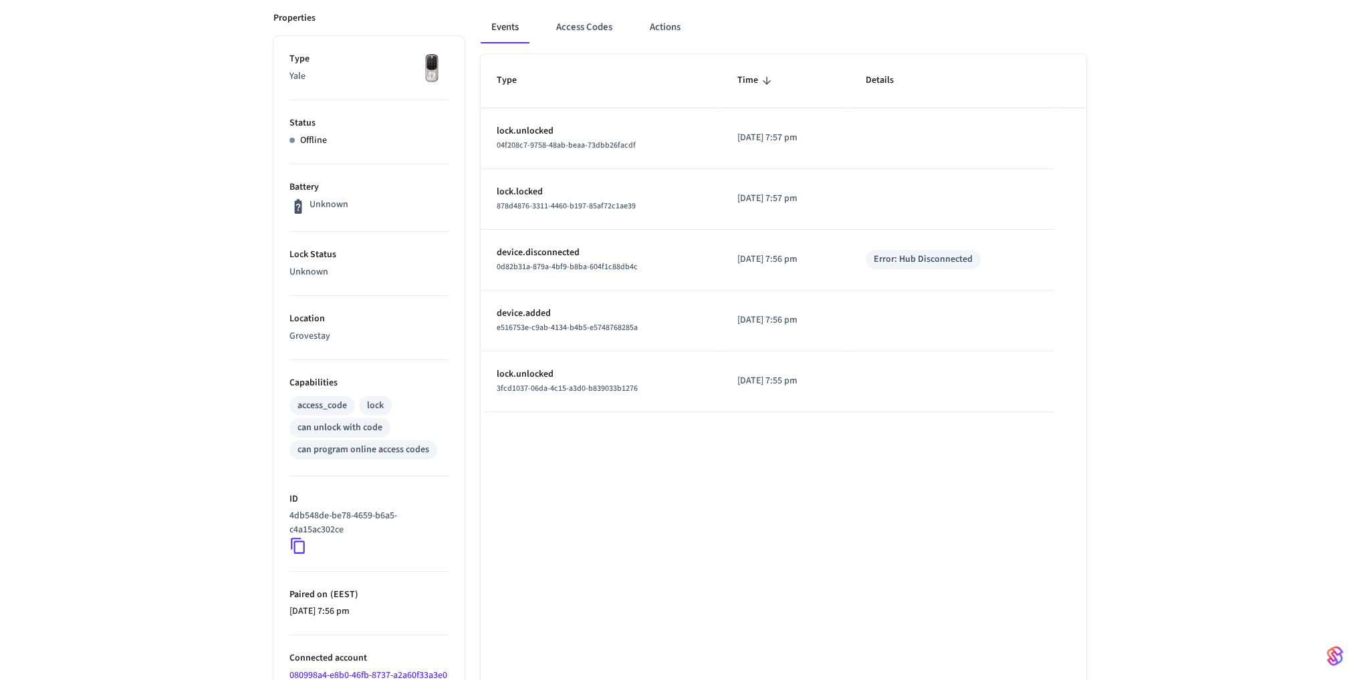
scroll to position [0, 0]
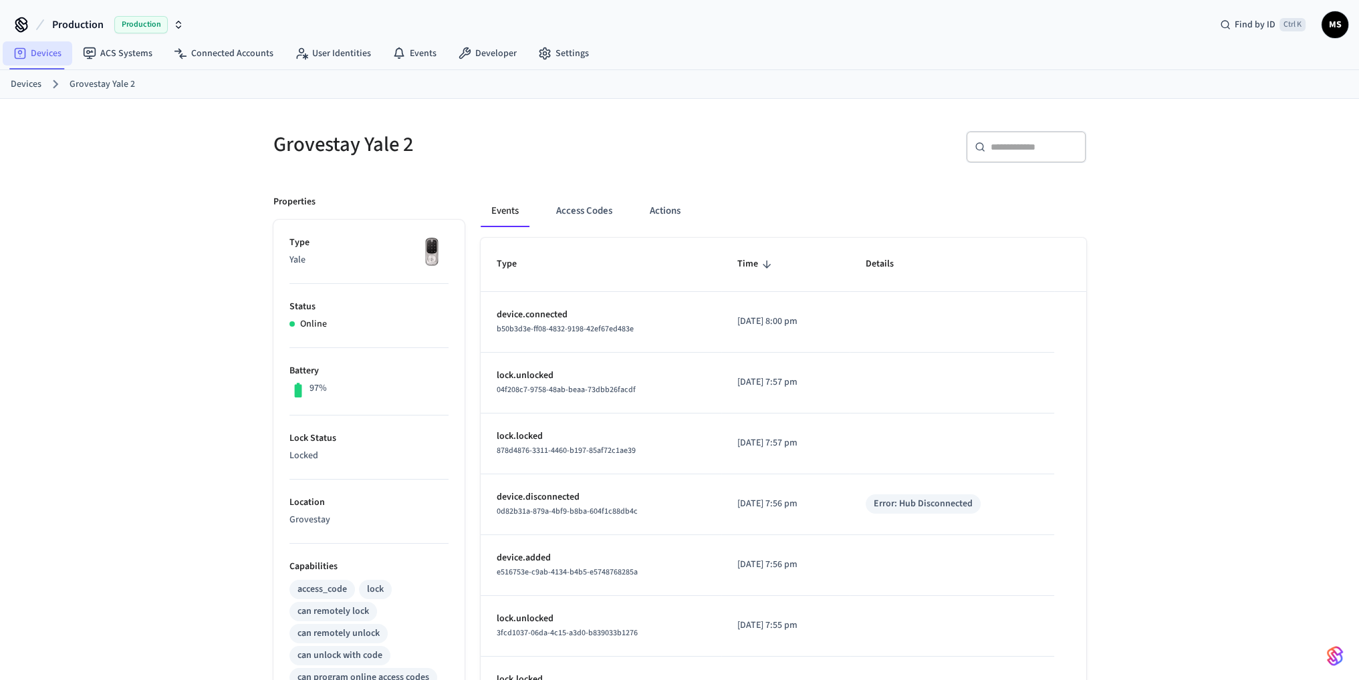
click at [43, 44] on link "Devices" at bounding box center [38, 53] width 70 height 24
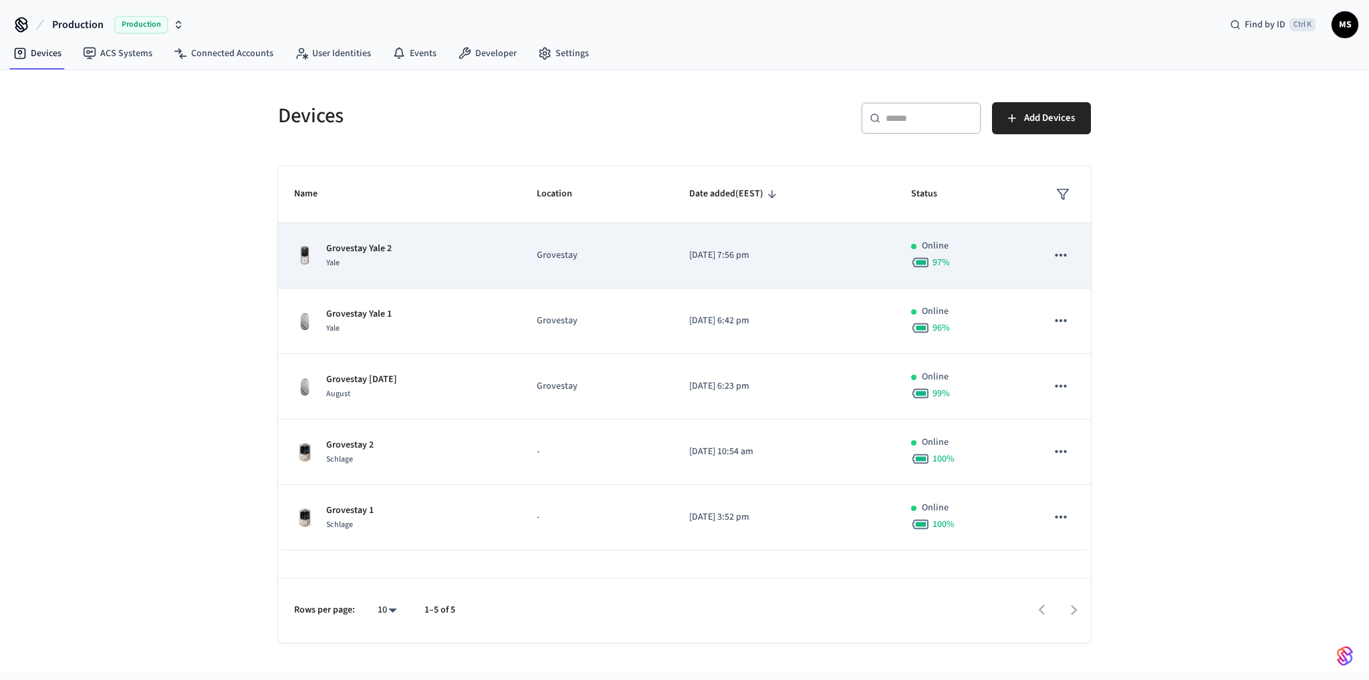
click at [463, 251] on div "Grovestay Yale 2 Yale" at bounding box center [399, 256] width 211 height 28
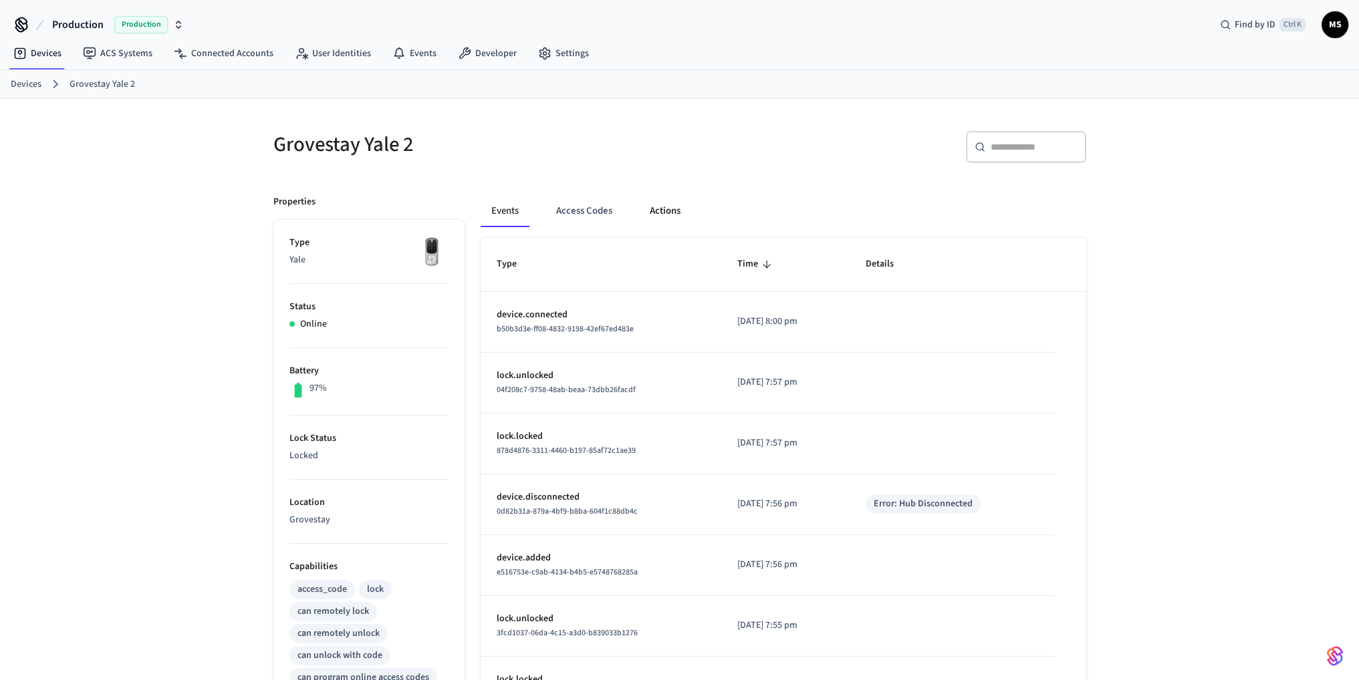
click at [679, 203] on button "Actions" at bounding box center [665, 211] width 52 height 32
